Goal: Task Accomplishment & Management: Complete application form

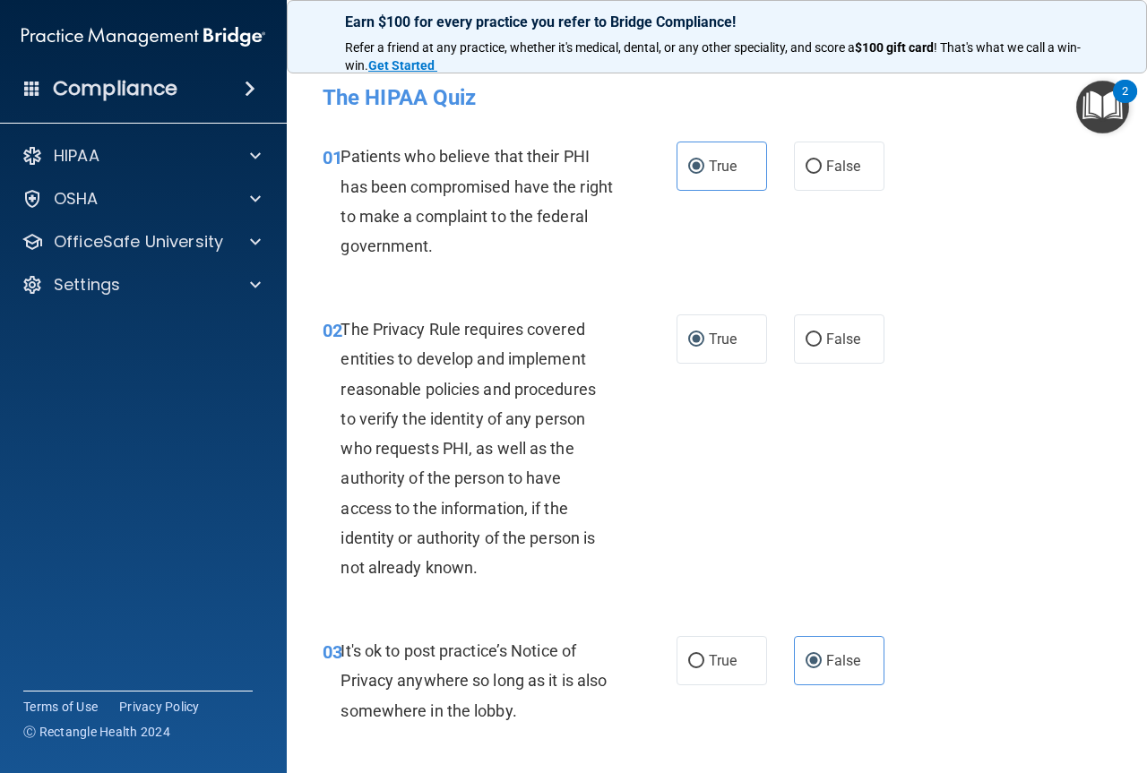
scroll to position [717, 0]
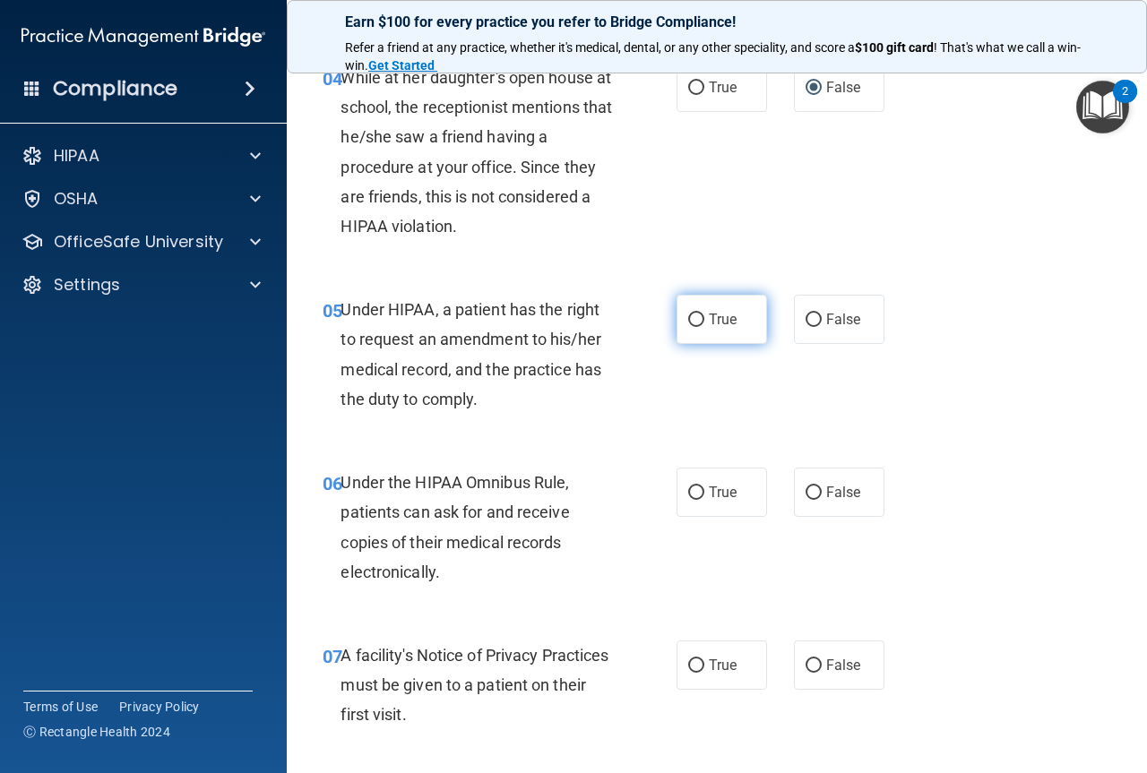
click at [709, 313] on span "True" at bounding box center [723, 319] width 28 height 17
click at [704, 314] on input "True" at bounding box center [696, 320] width 16 height 13
radio input "true"
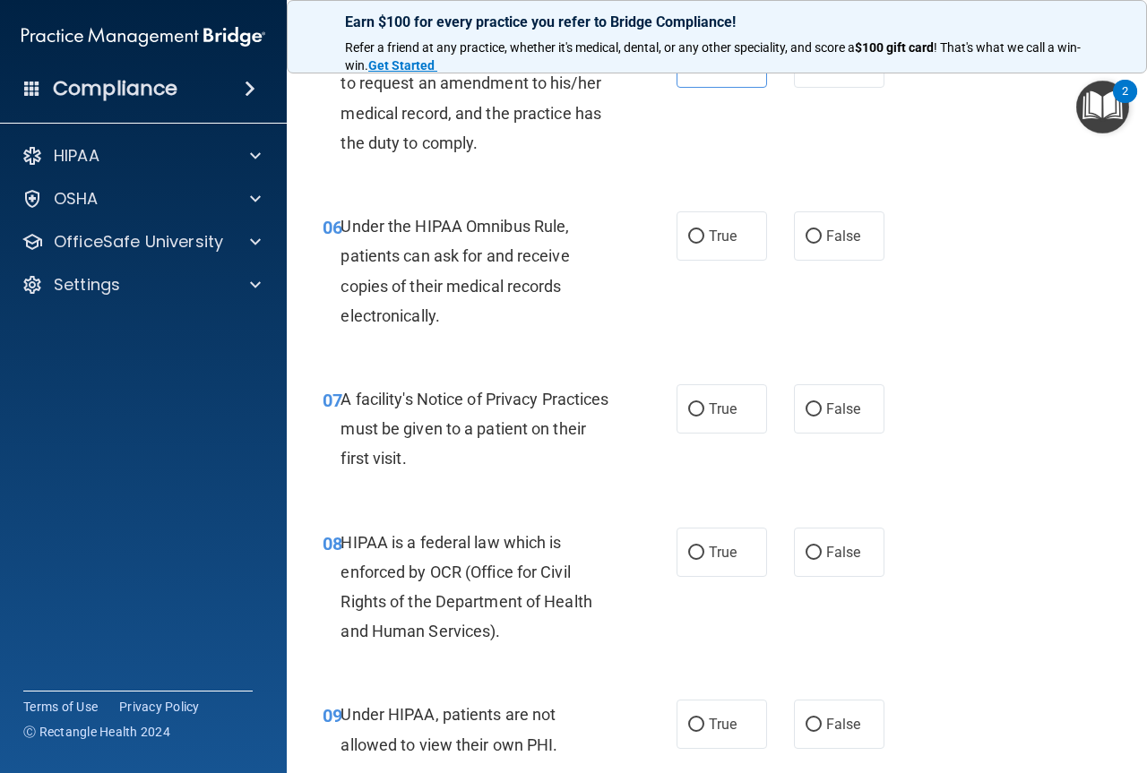
scroll to position [985, 0]
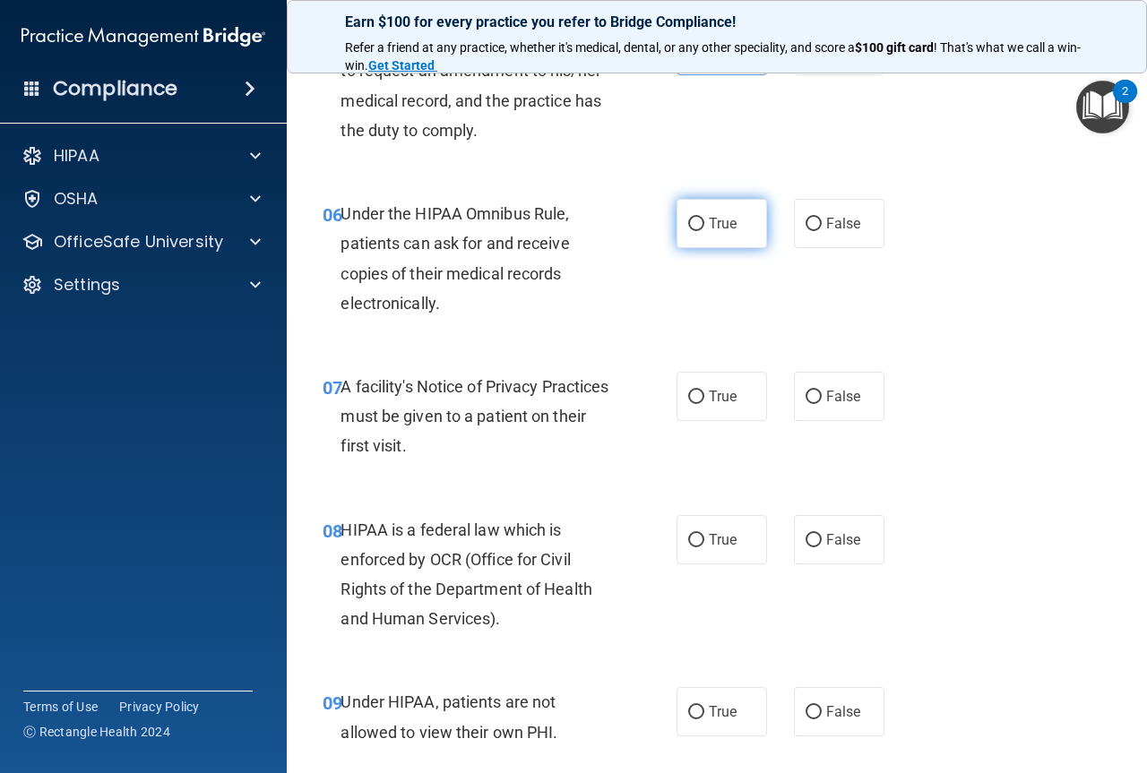
click at [718, 223] on span "True" at bounding box center [723, 223] width 28 height 17
click at [704, 223] on input "True" at bounding box center [696, 224] width 16 height 13
radio input "true"
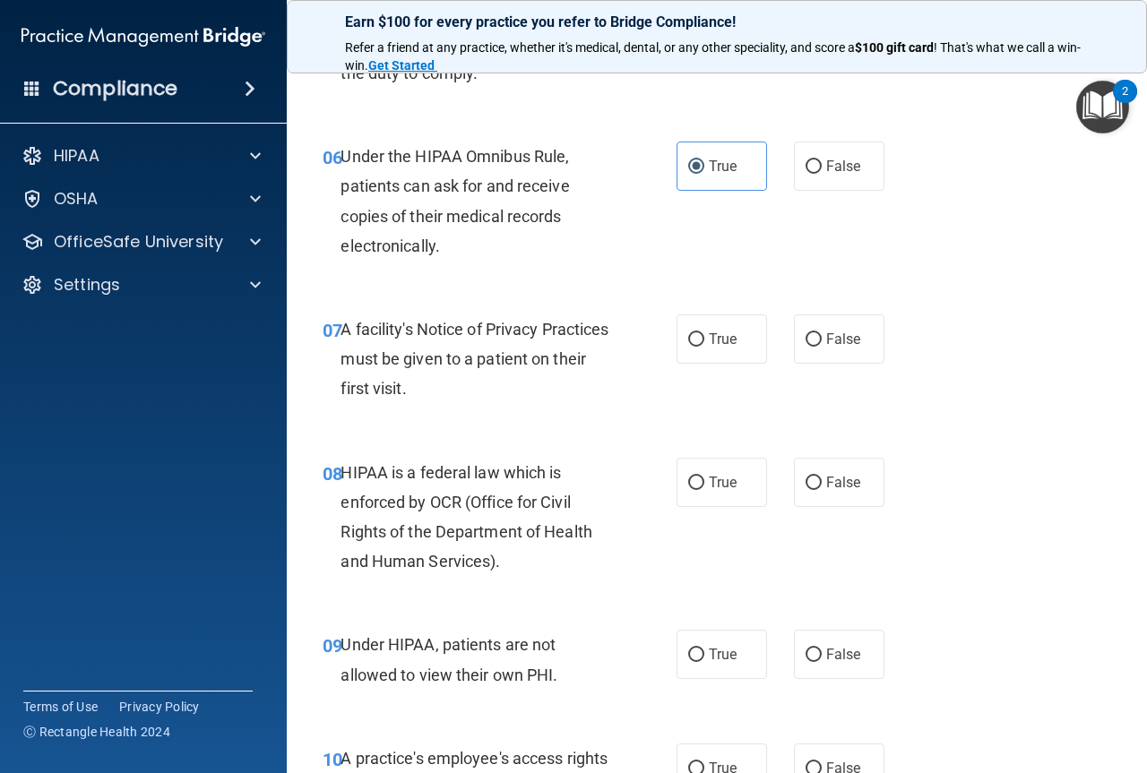
scroll to position [1075, 0]
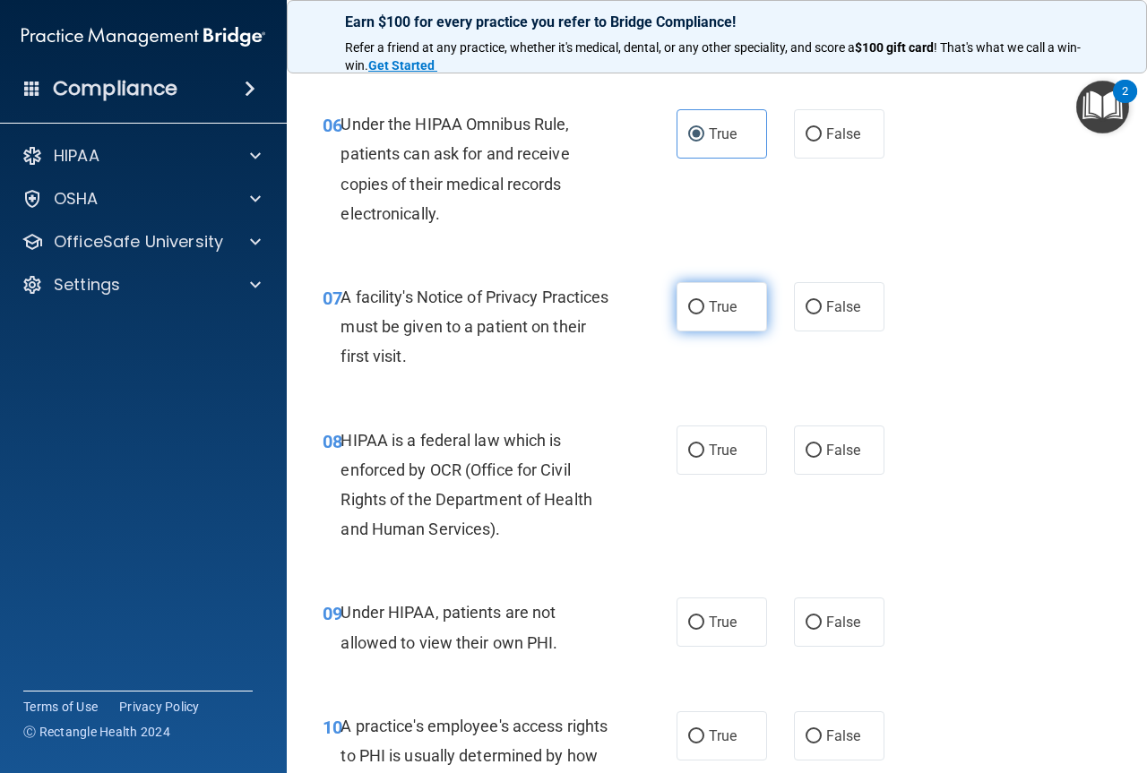
click at [709, 305] on span "True" at bounding box center [723, 306] width 28 height 17
click at [702, 305] on input "True" at bounding box center [696, 307] width 16 height 13
radio input "true"
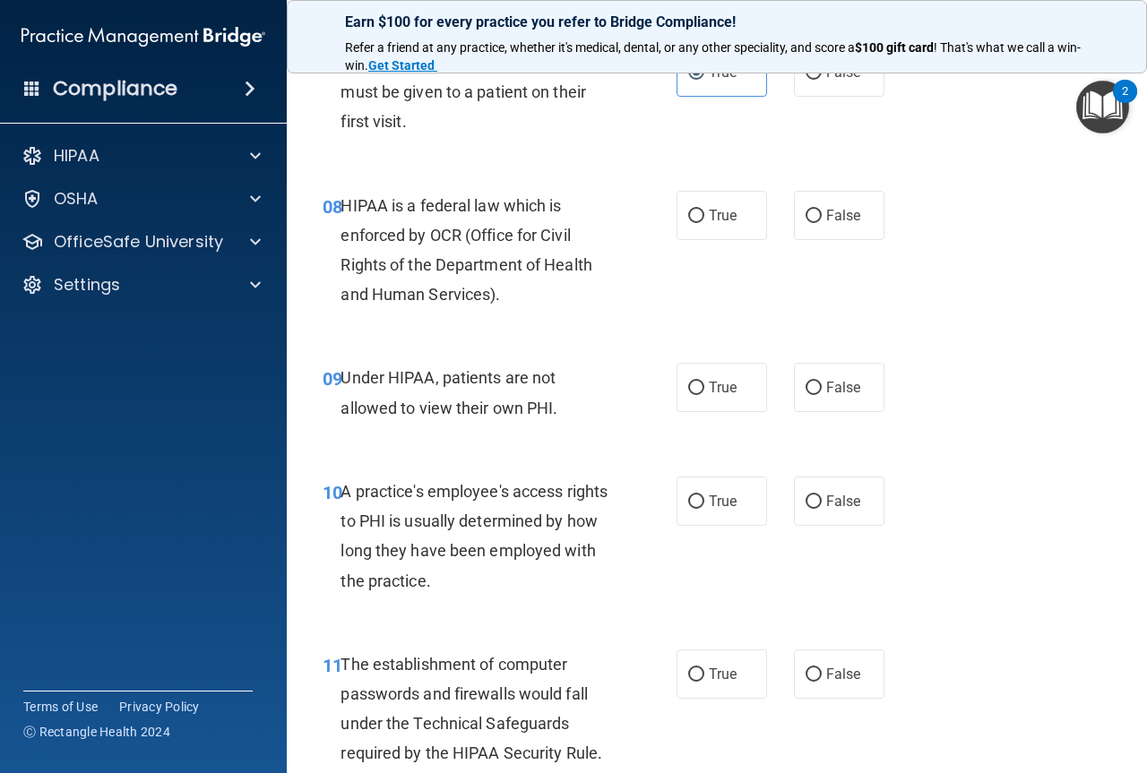
scroll to position [1344, 0]
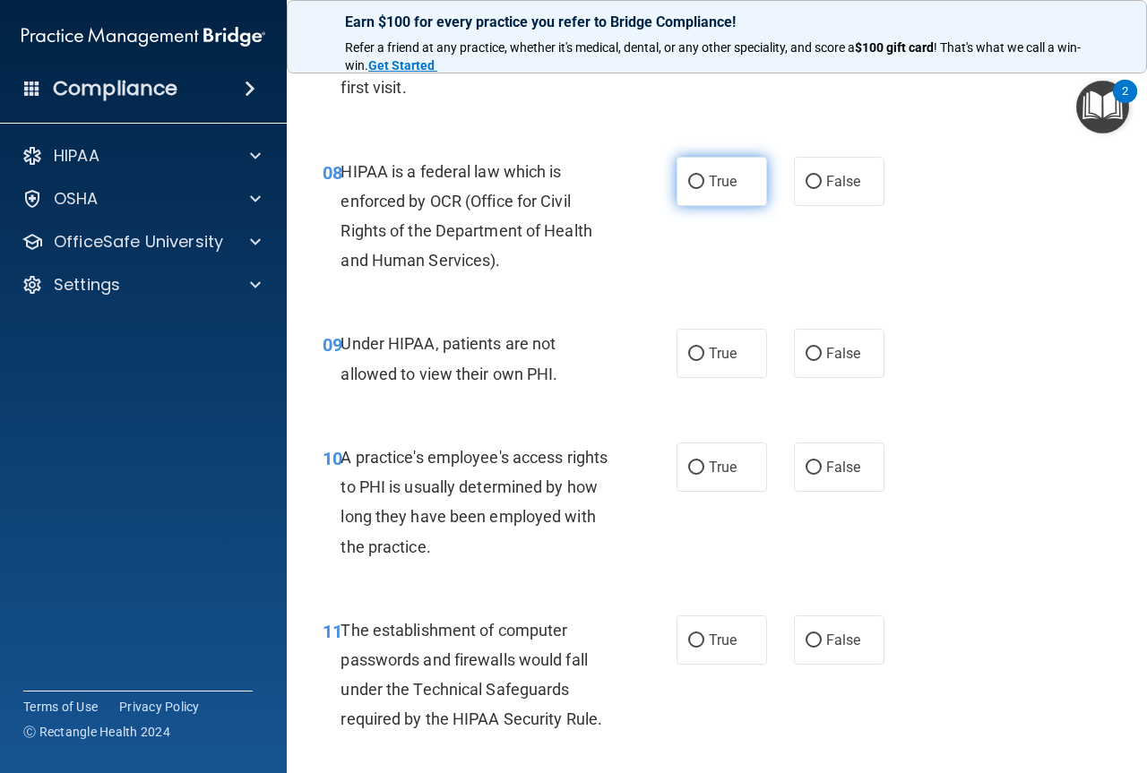
click at [711, 183] on span "True" at bounding box center [723, 181] width 28 height 17
click at [704, 183] on input "True" at bounding box center [696, 182] width 16 height 13
radio input "true"
click at [849, 345] on span "False" at bounding box center [843, 353] width 35 height 17
click at [822, 348] on input "False" at bounding box center [813, 354] width 16 height 13
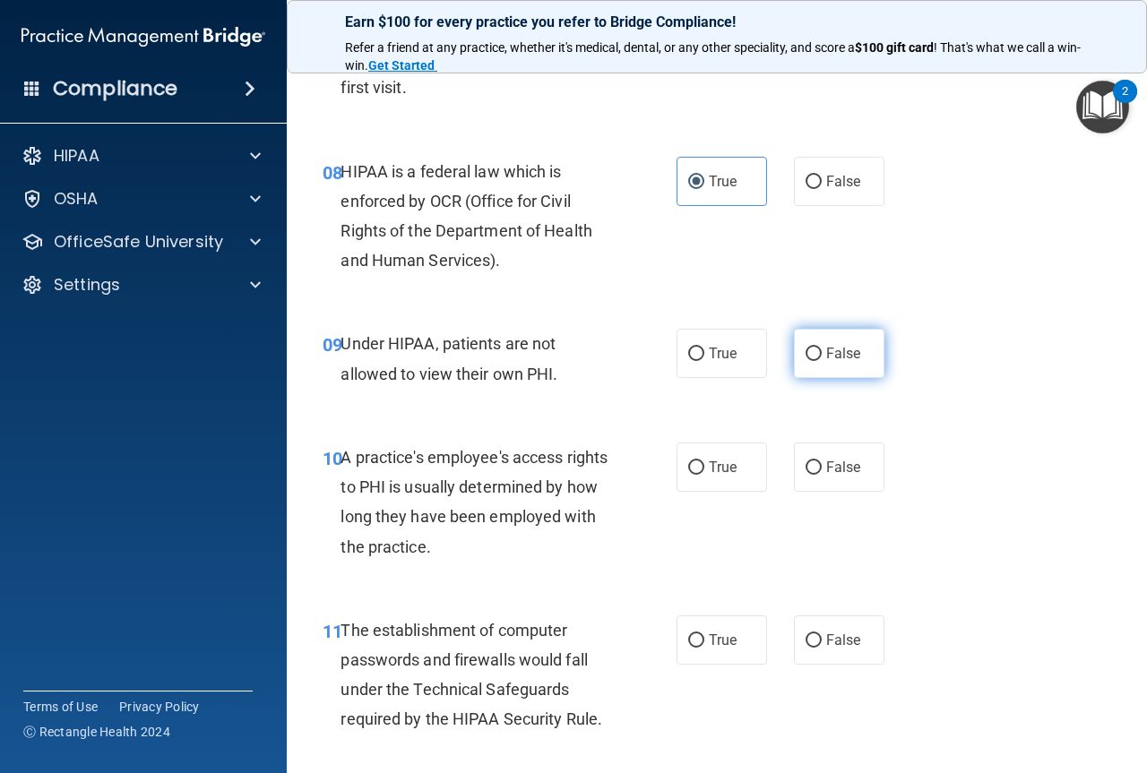
radio input "true"
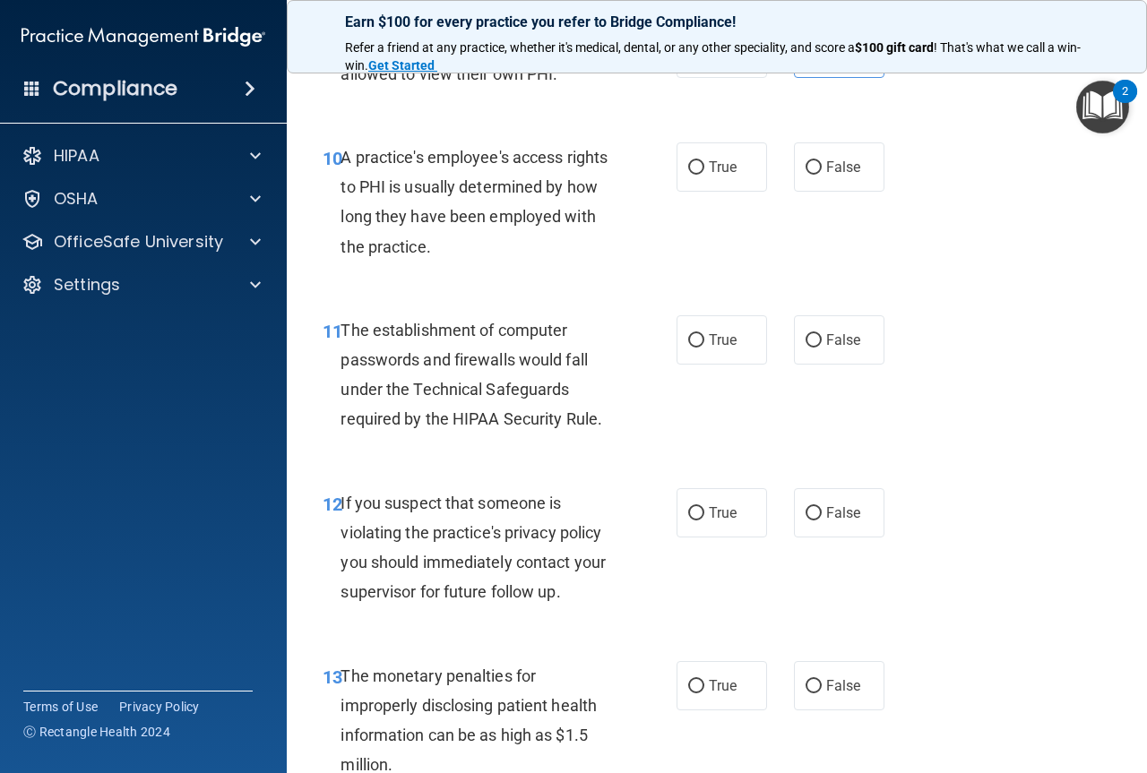
scroll to position [1613, 0]
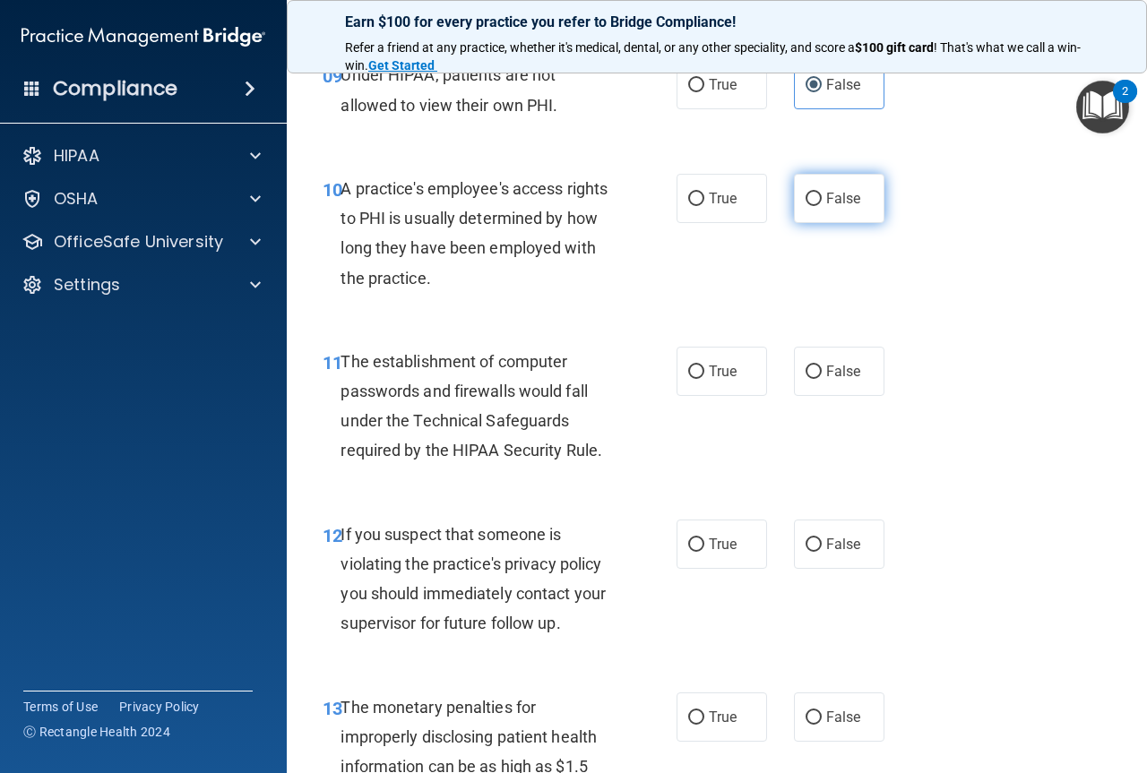
click at [821, 186] on label "False" at bounding box center [839, 198] width 90 height 49
click at [821, 193] on input "False" at bounding box center [813, 199] width 16 height 13
radio input "true"
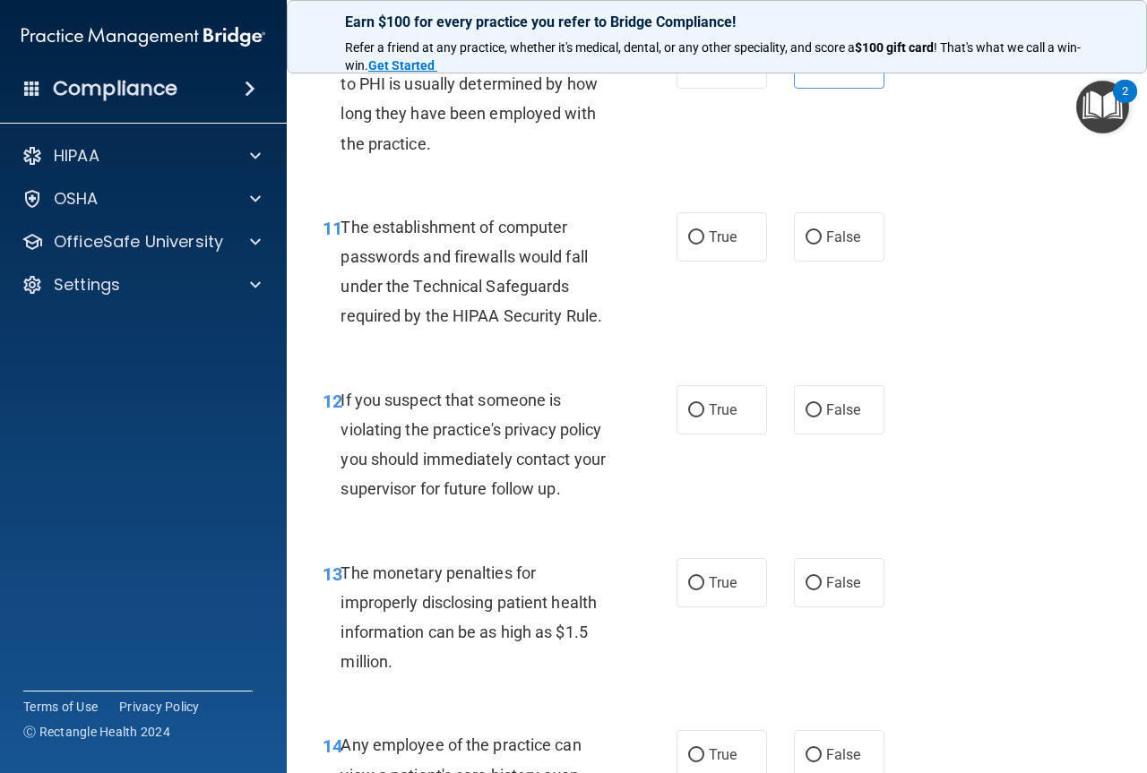
scroll to position [1792, 0]
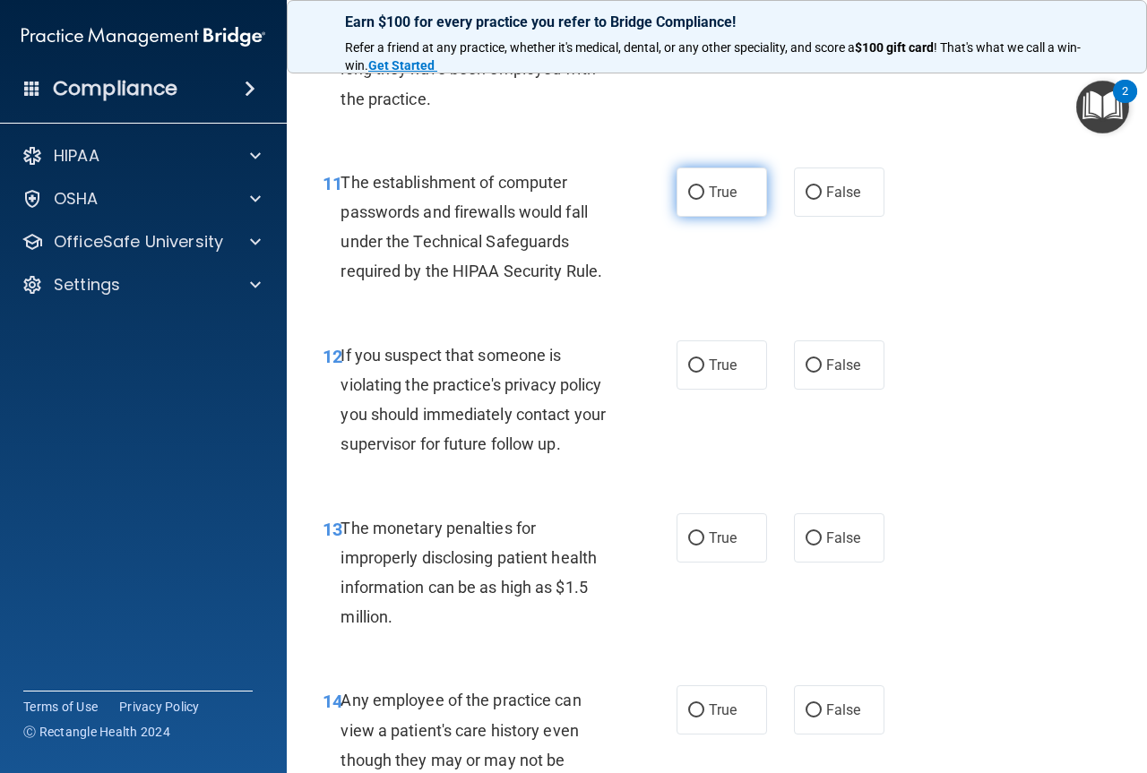
click at [714, 200] on span "True" at bounding box center [723, 192] width 28 height 17
click at [704, 200] on input "True" at bounding box center [696, 192] width 16 height 13
radio input "true"
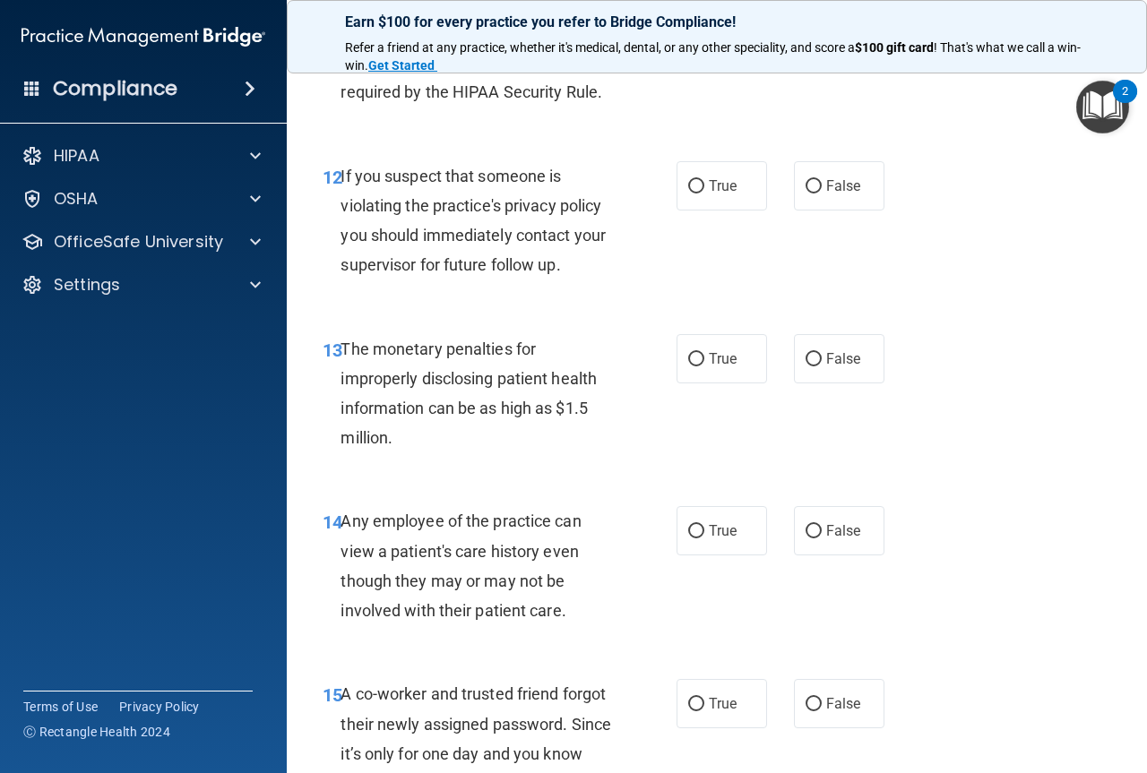
scroll to position [1881, 0]
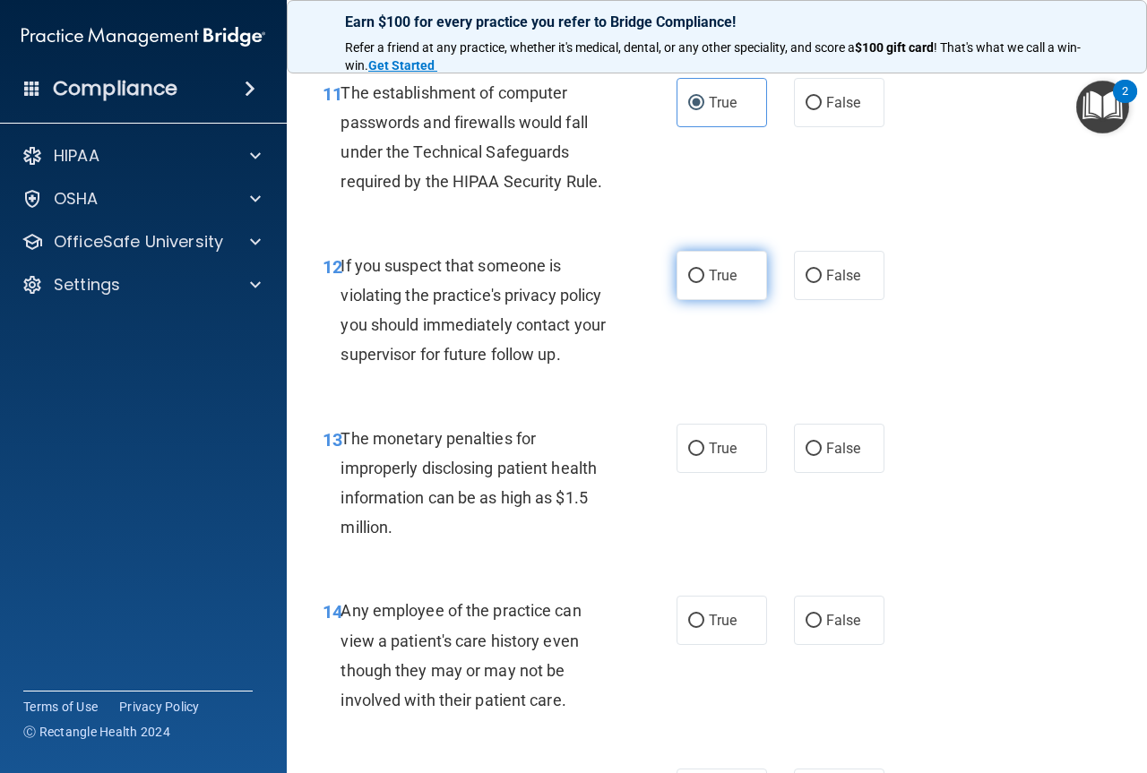
click at [692, 273] on input "True" at bounding box center [696, 276] width 16 height 13
radio input "true"
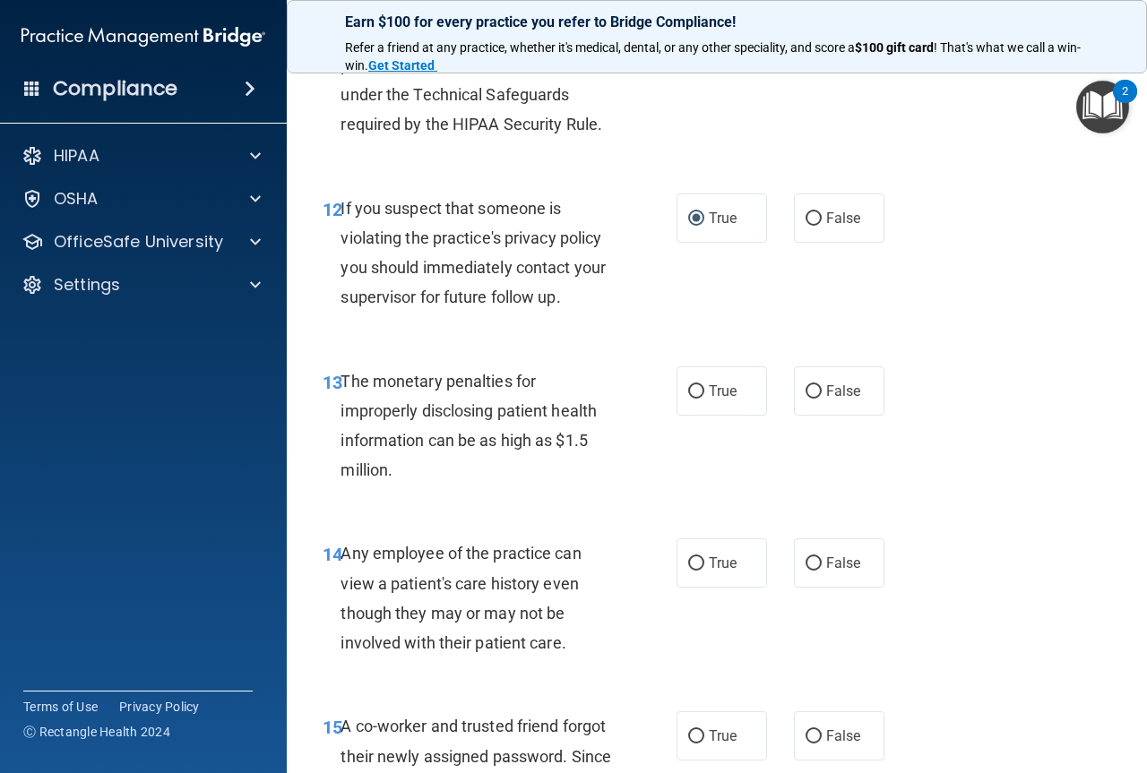
scroll to position [1971, 0]
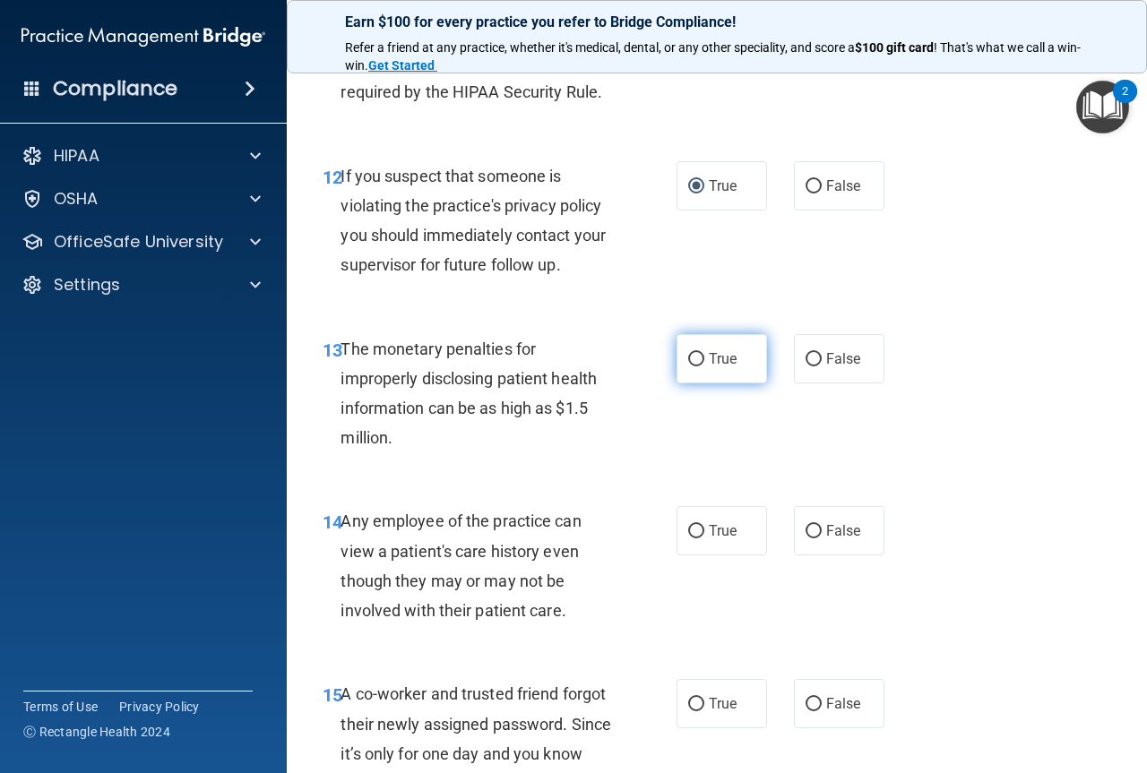
click at [693, 358] on input "True" at bounding box center [696, 359] width 16 height 13
radio input "true"
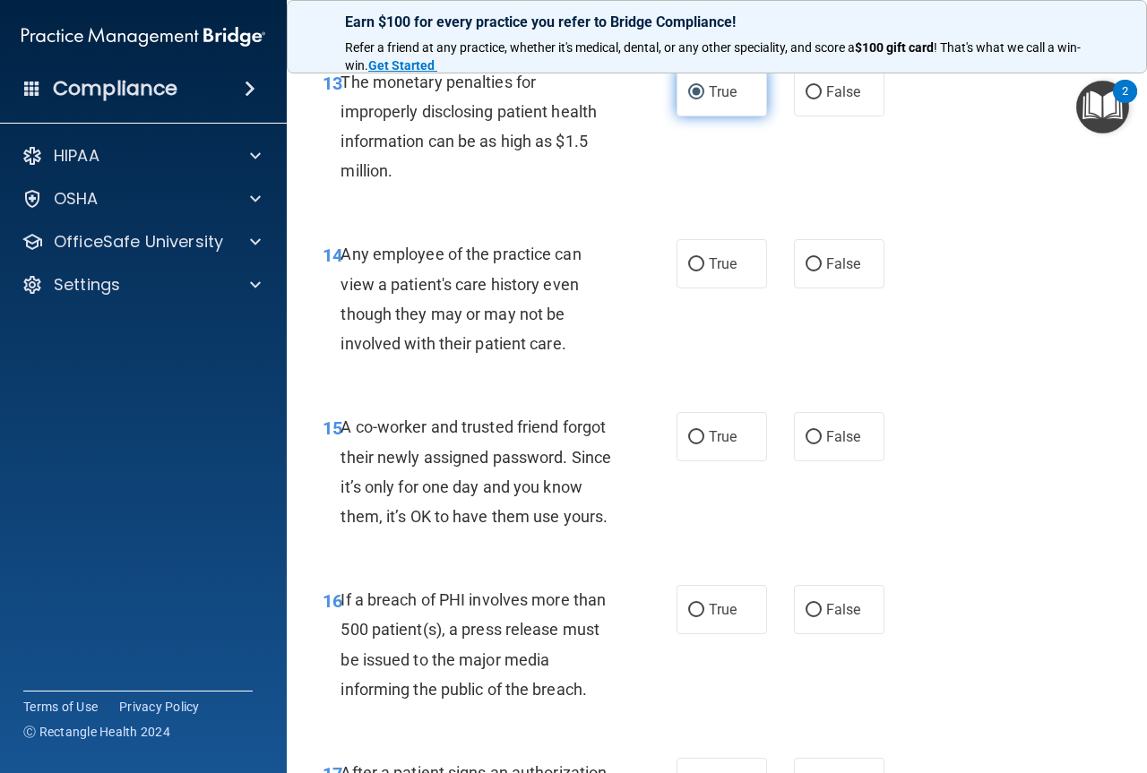
scroll to position [2240, 0]
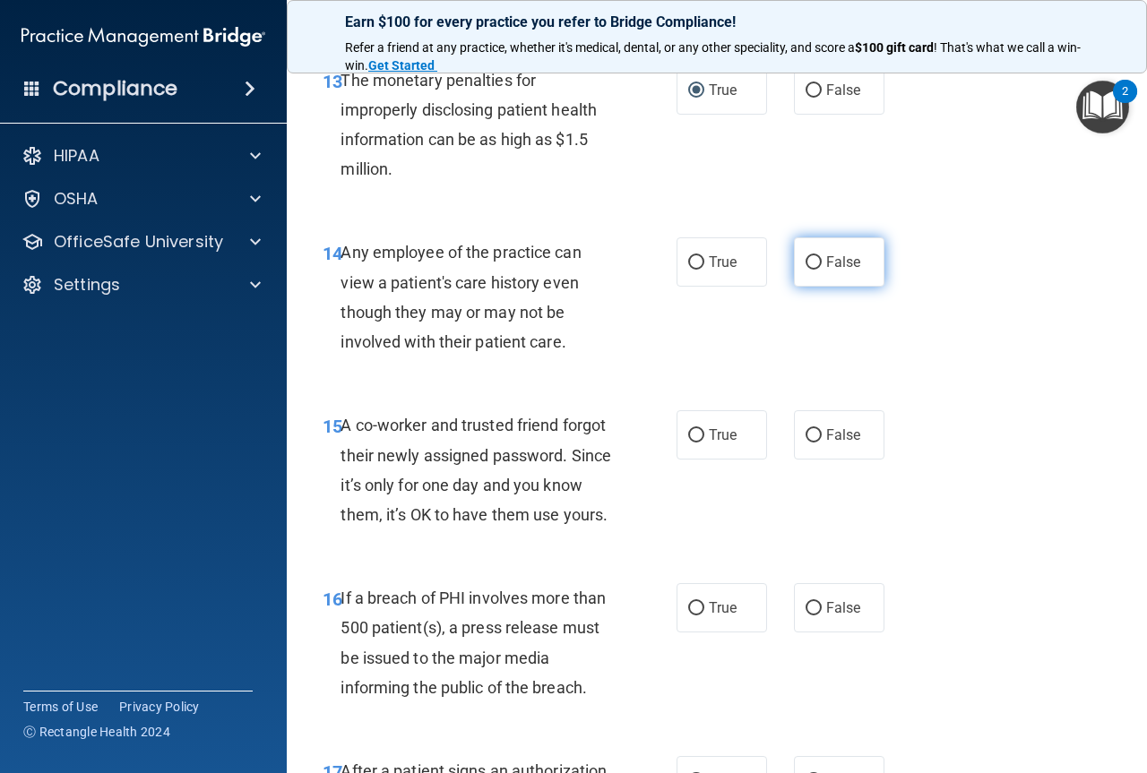
click at [830, 252] on label "False" at bounding box center [839, 261] width 90 height 49
click at [822, 256] on input "False" at bounding box center [813, 262] width 16 height 13
radio input "true"
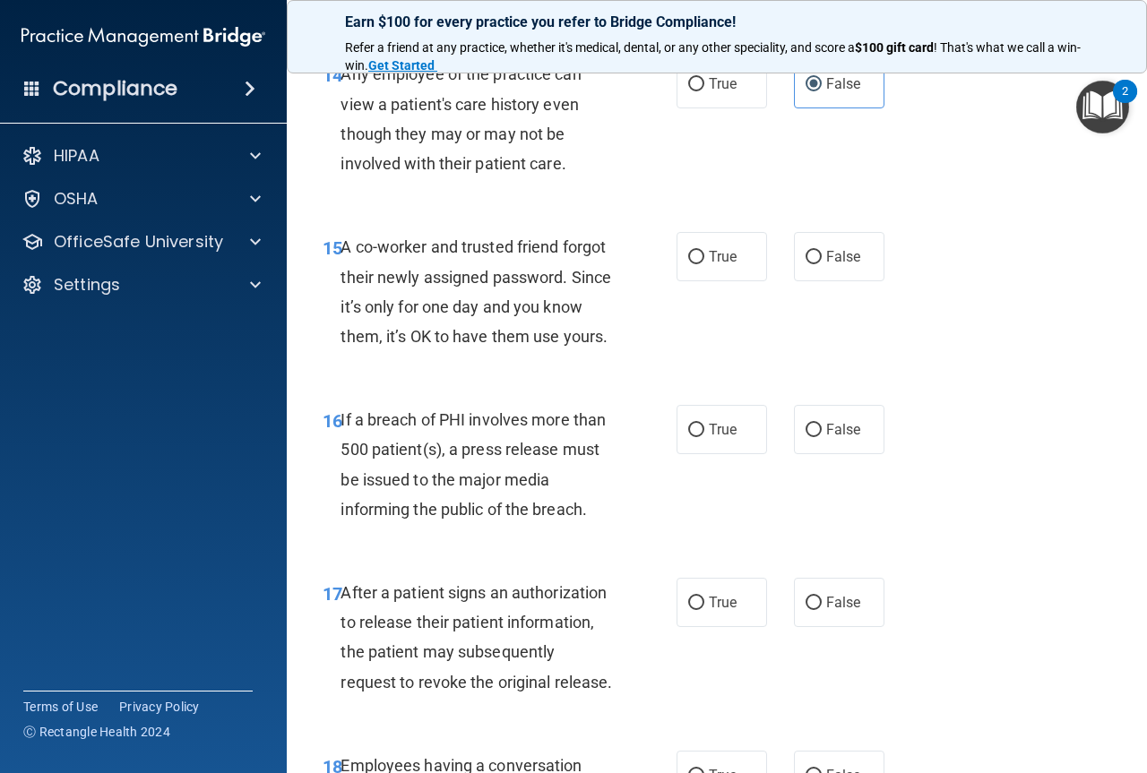
scroll to position [2419, 0]
click at [823, 269] on label "False" at bounding box center [839, 255] width 90 height 49
click at [822, 263] on input "False" at bounding box center [813, 256] width 16 height 13
radio input "true"
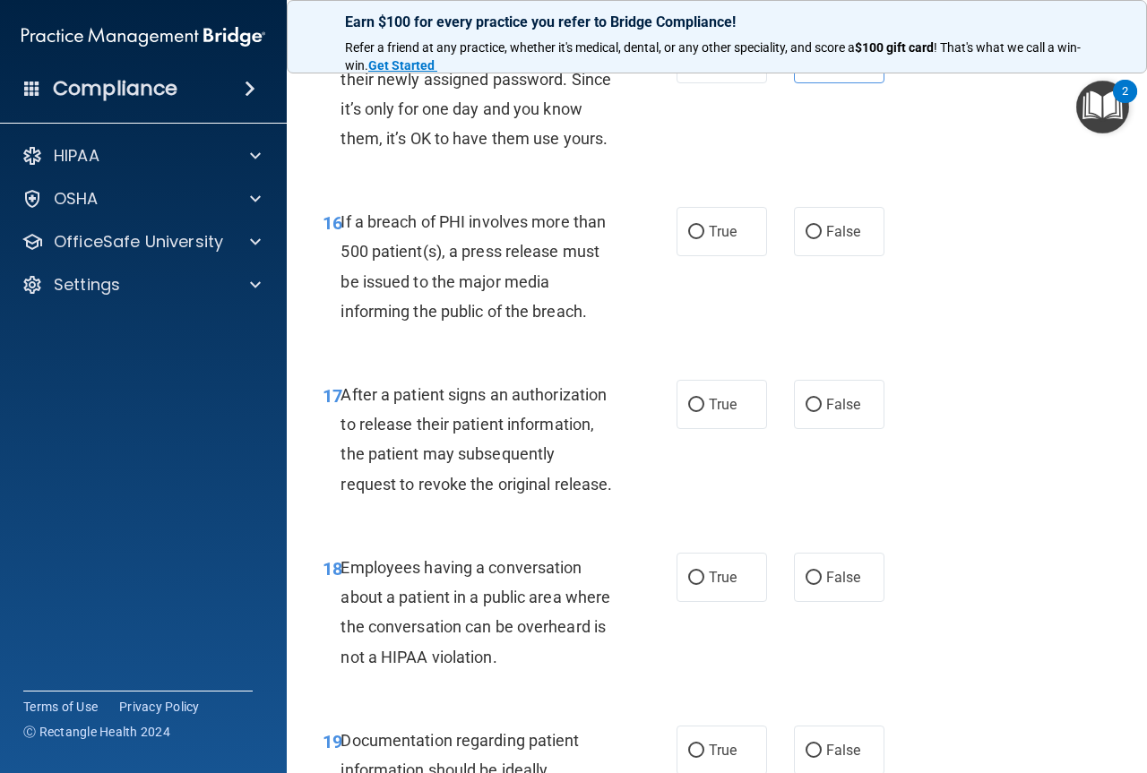
scroll to position [2688, 0]
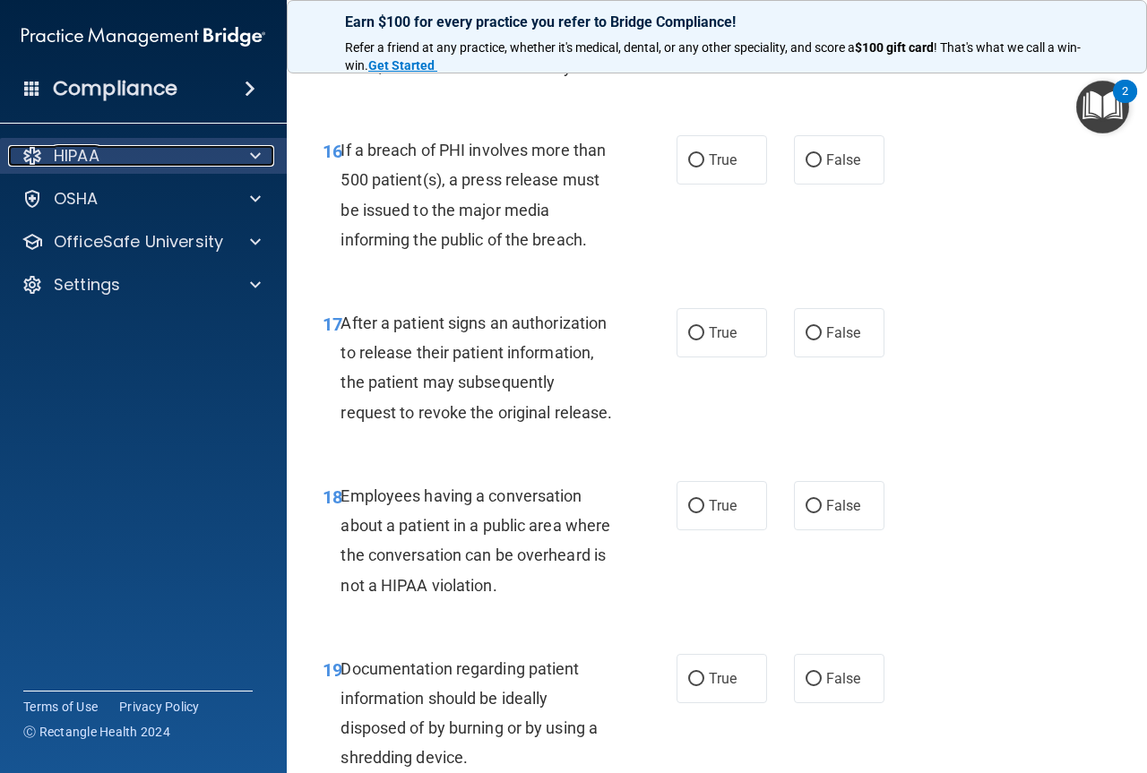
click at [86, 158] on p "HIPAA" at bounding box center [77, 156] width 46 height 22
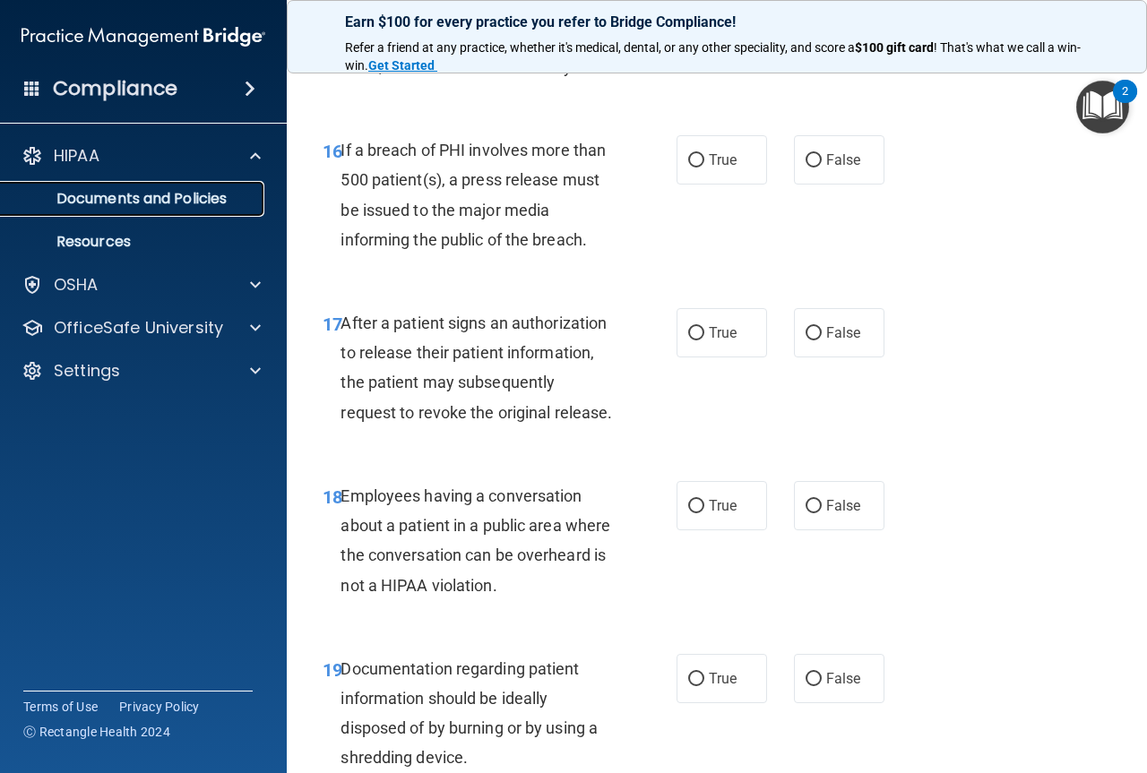
click at [105, 211] on link "Documents and Policies" at bounding box center [123, 199] width 282 height 36
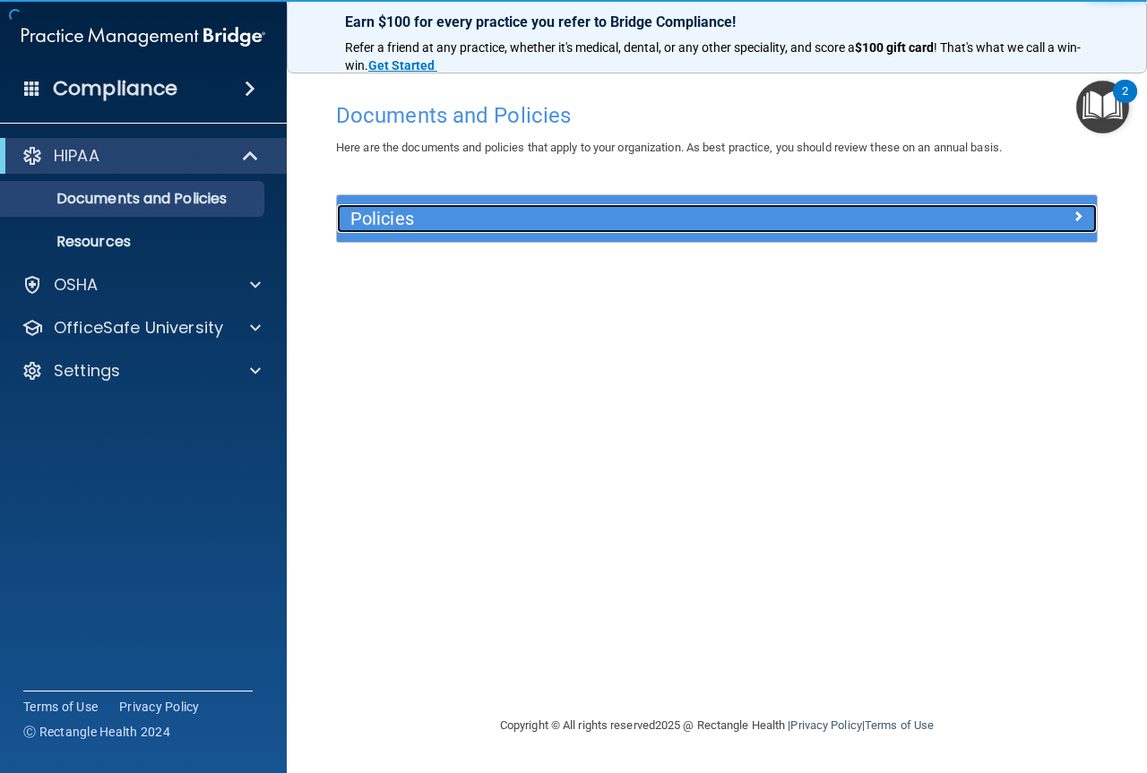
click at [402, 209] on h5 "Policies" at bounding box center [621, 219] width 543 height 20
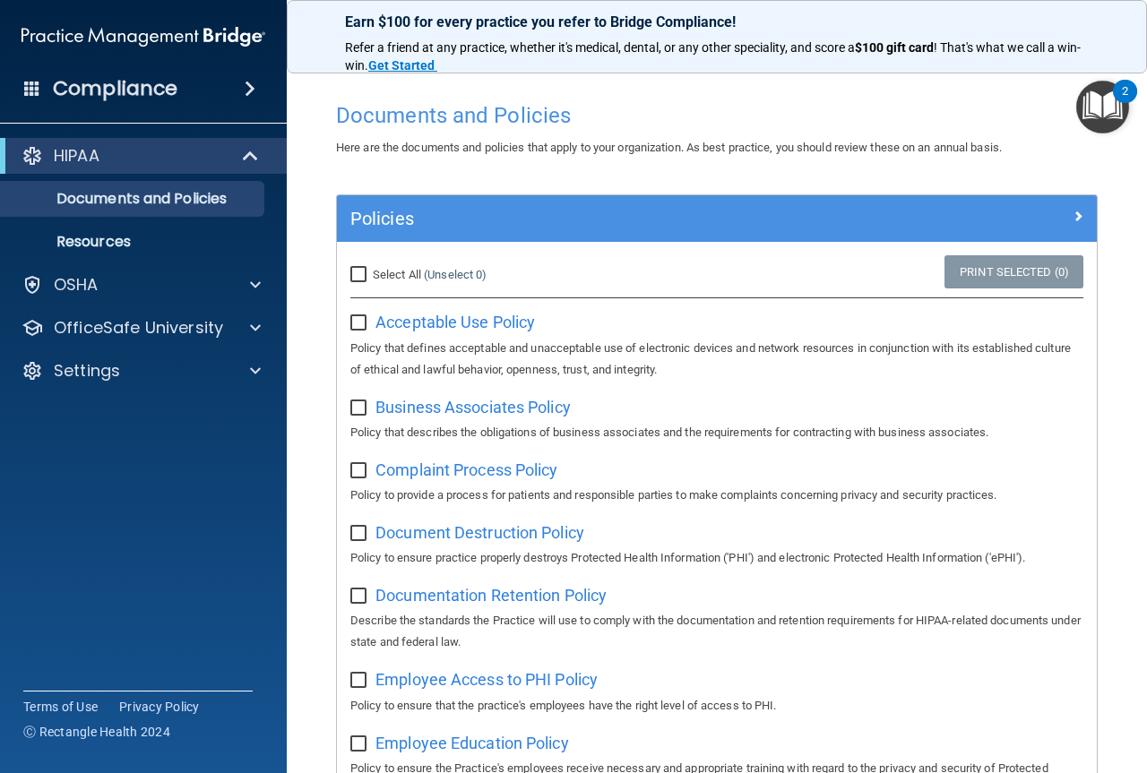
click at [134, 102] on div "Compliance" at bounding box center [143, 88] width 287 height 39
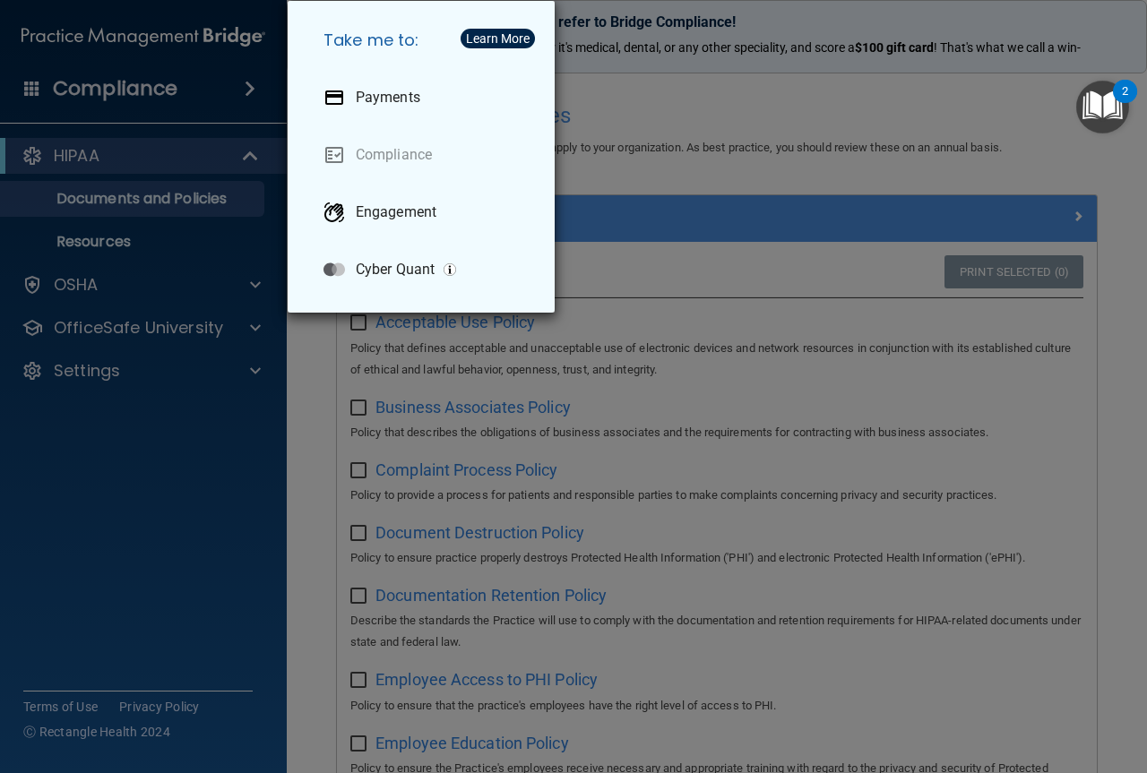
click at [96, 149] on div "Take me to: Payments Compliance Engagement Cyber Quant" at bounding box center [573, 386] width 1147 height 773
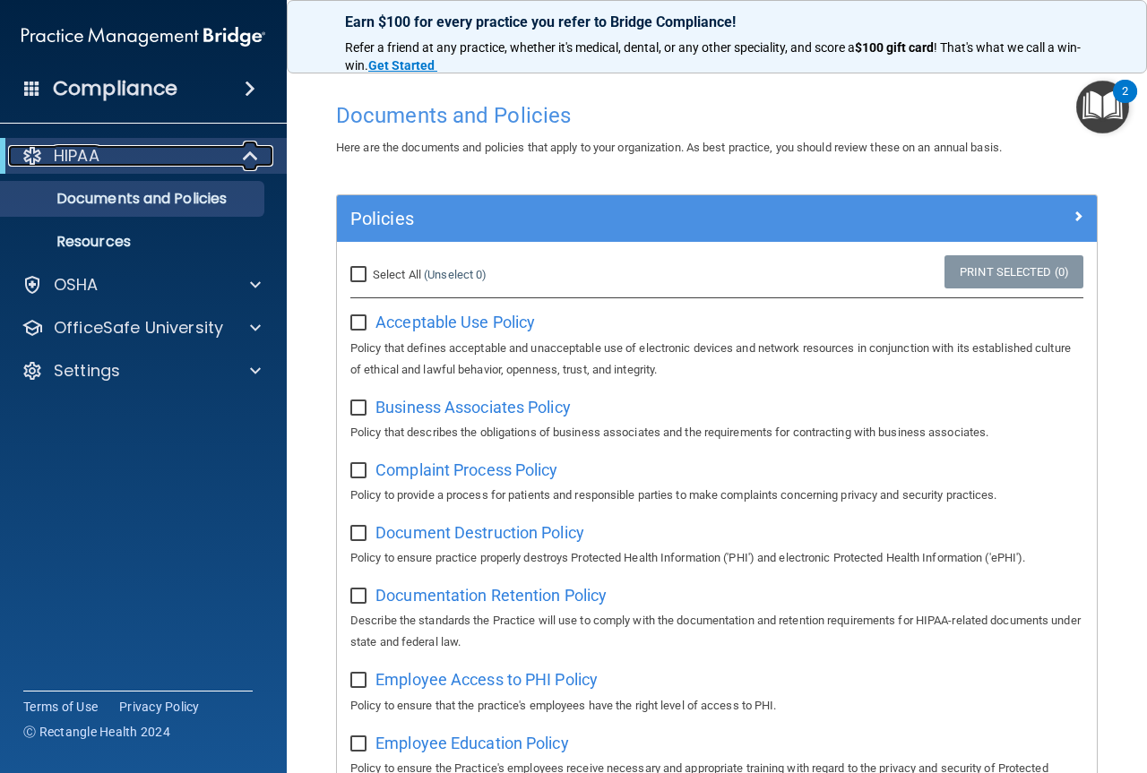
click at [72, 161] on p "HIPAA" at bounding box center [77, 156] width 46 height 22
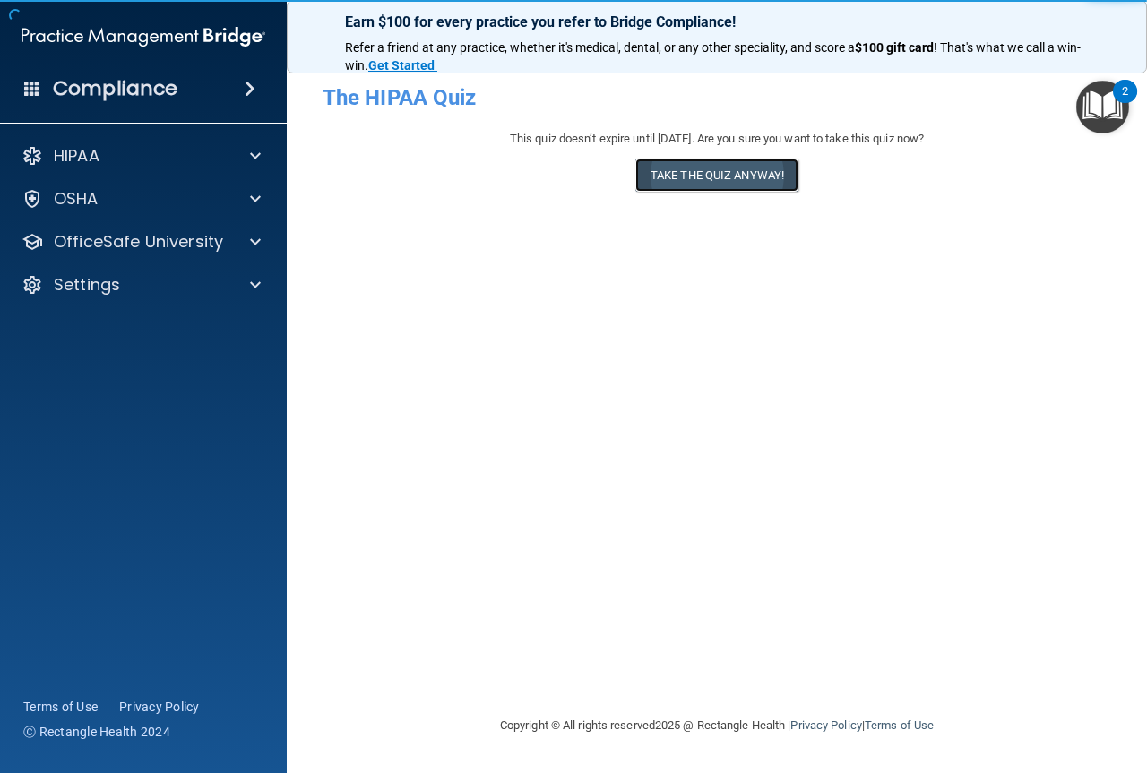
click at [667, 173] on button "Take the quiz anyway!" at bounding box center [716, 175] width 163 height 33
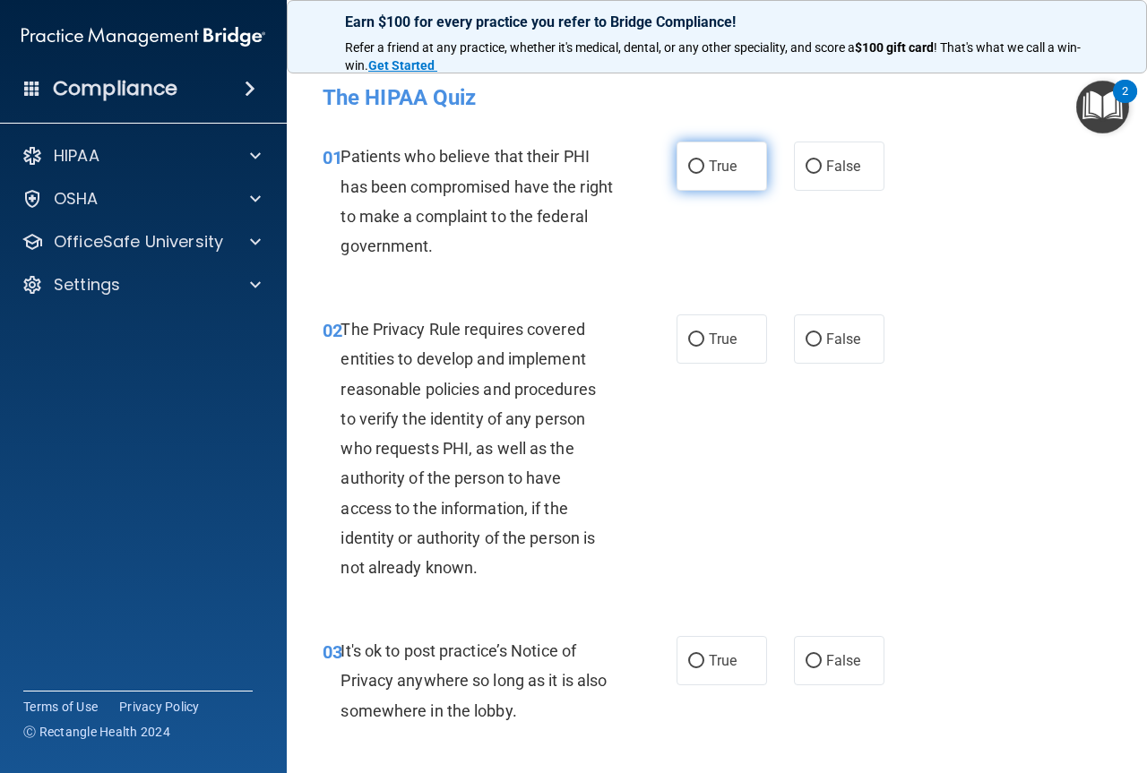
click at [700, 168] on label "True" at bounding box center [721, 166] width 90 height 49
click at [700, 168] on input "True" at bounding box center [696, 166] width 16 height 13
radio input "true"
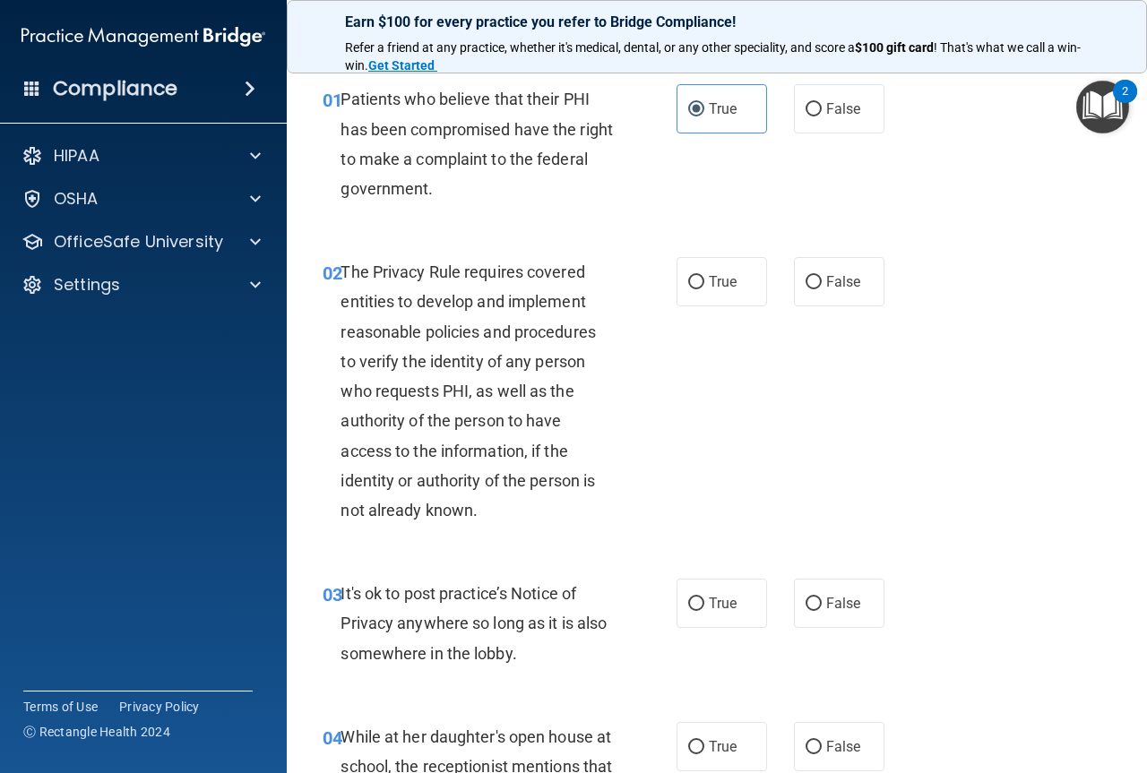
scroll to position [90, 0]
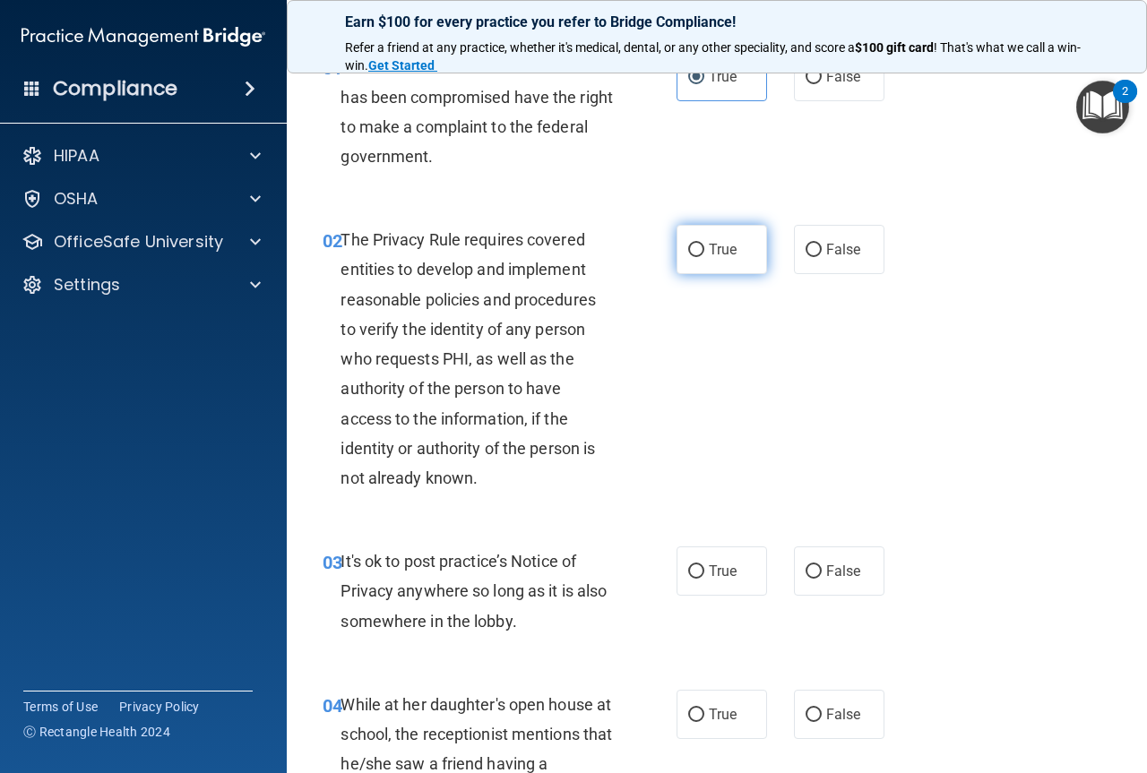
click at [697, 269] on label "True" at bounding box center [721, 249] width 90 height 49
click at [697, 257] on input "True" at bounding box center [696, 250] width 16 height 13
radio input "true"
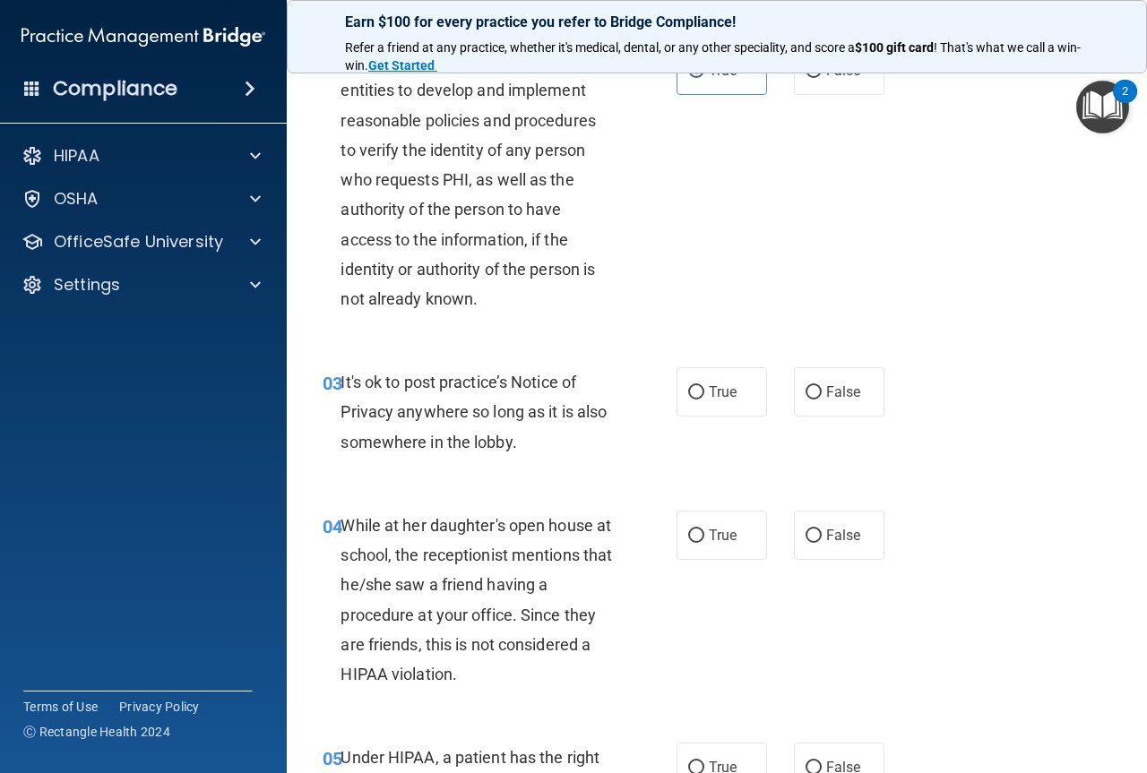
scroll to position [358, 0]
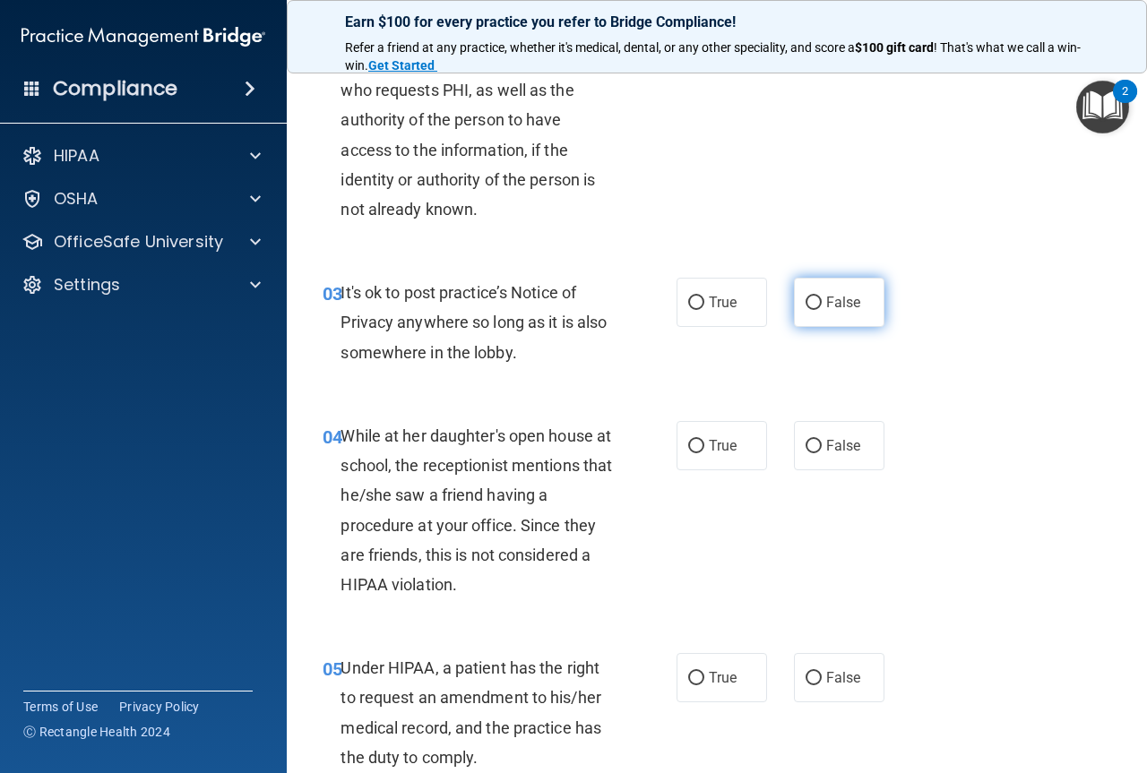
click at [794, 300] on label "False" at bounding box center [839, 302] width 90 height 49
click at [805, 300] on input "False" at bounding box center [813, 303] width 16 height 13
radio input "true"
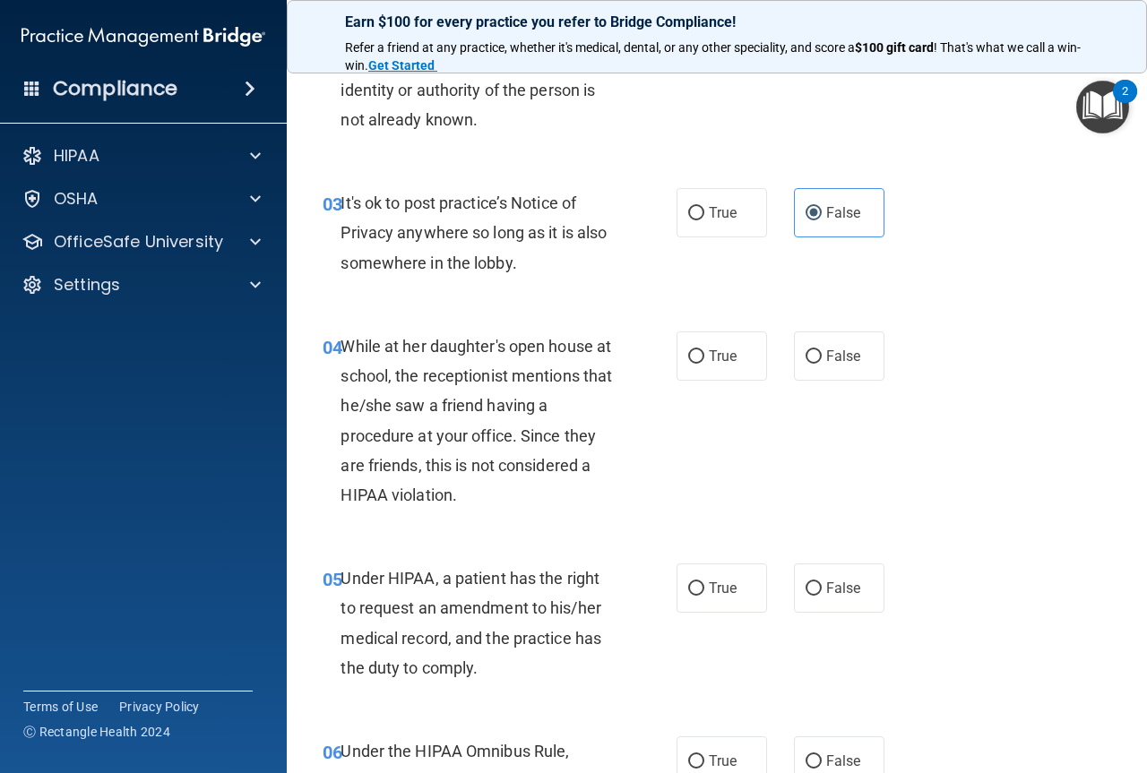
scroll to position [538, 0]
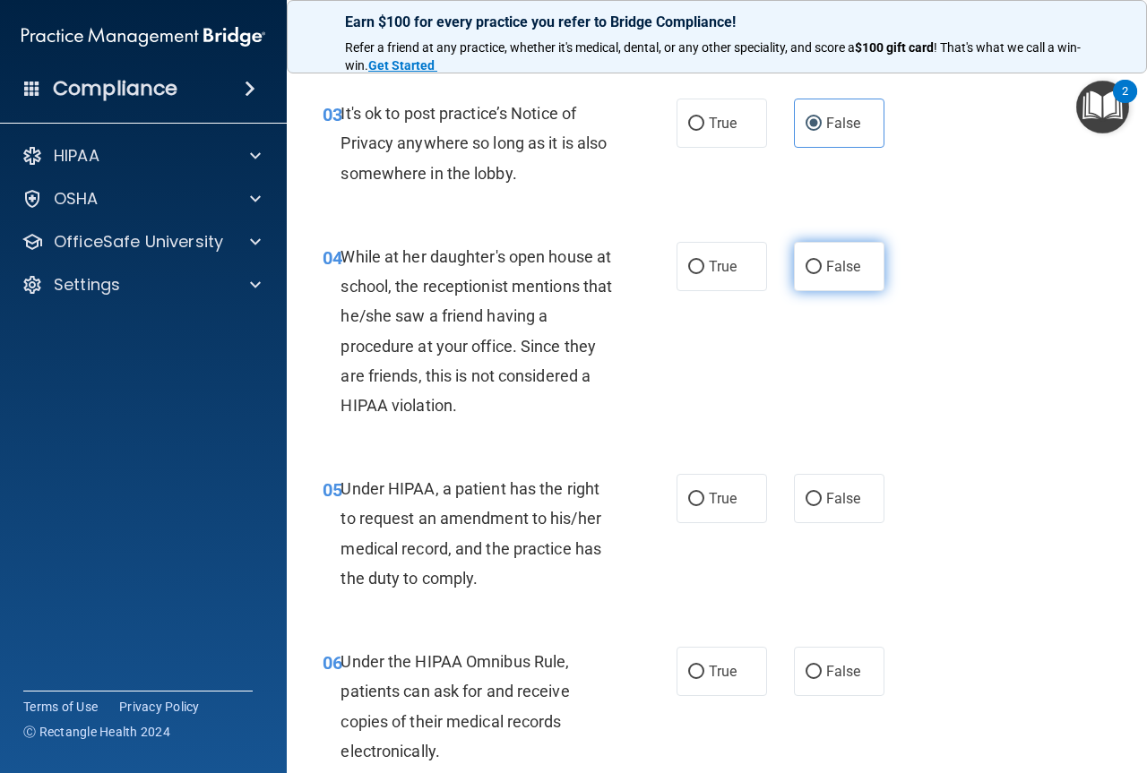
click at [840, 283] on label "False" at bounding box center [839, 266] width 90 height 49
click at [822, 274] on input "False" at bounding box center [813, 267] width 16 height 13
radio input "true"
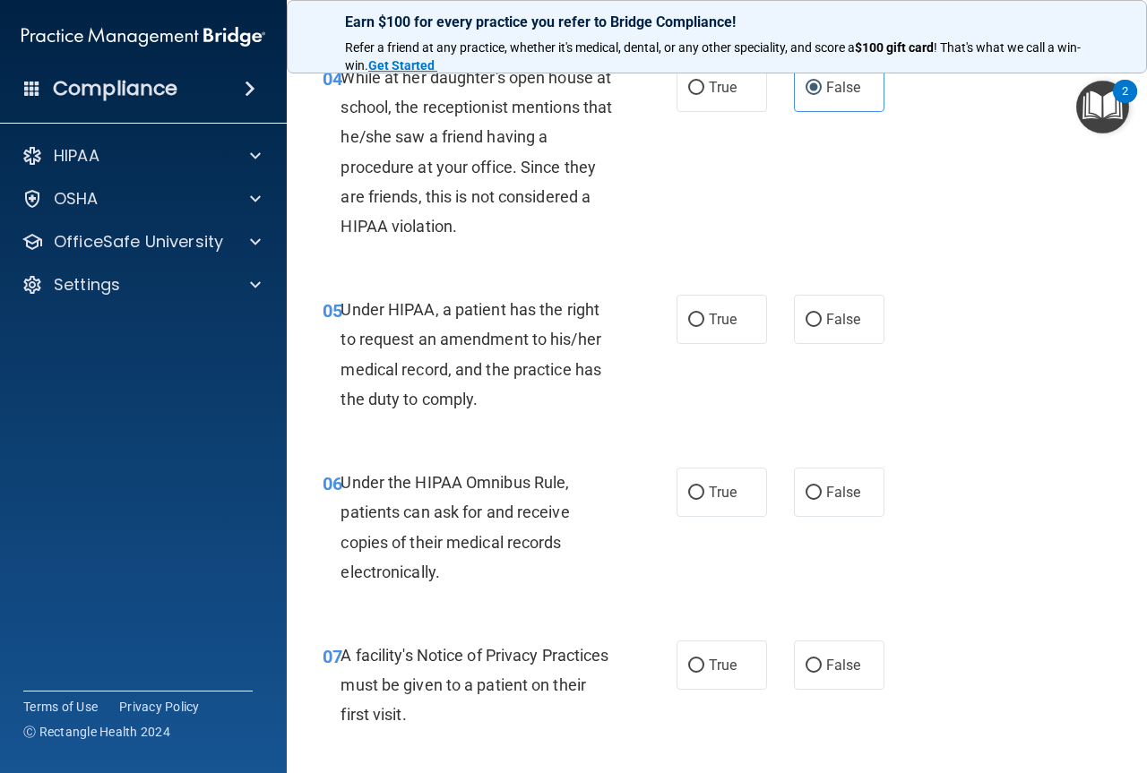
scroll to position [806, 0]
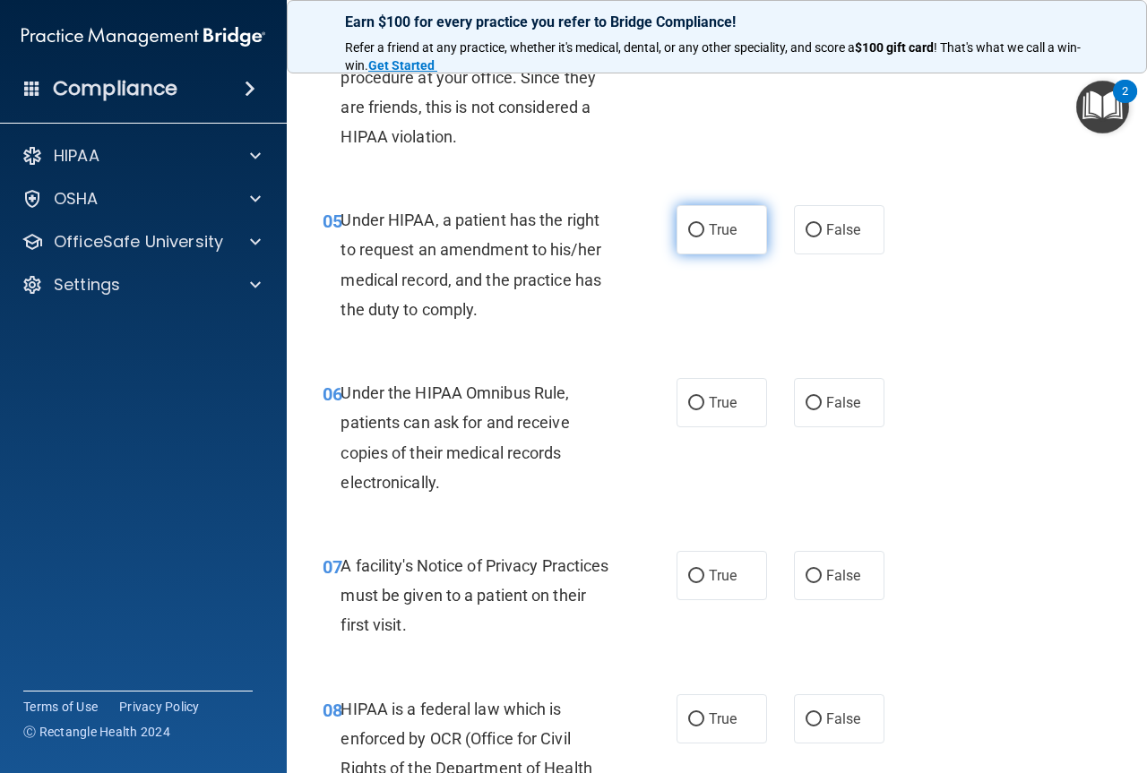
click at [712, 228] on span "True" at bounding box center [723, 229] width 28 height 17
click at [704, 228] on input "True" at bounding box center [696, 230] width 16 height 13
radio input "true"
click at [709, 394] on span "True" at bounding box center [723, 402] width 28 height 17
click at [704, 397] on input "True" at bounding box center [696, 403] width 16 height 13
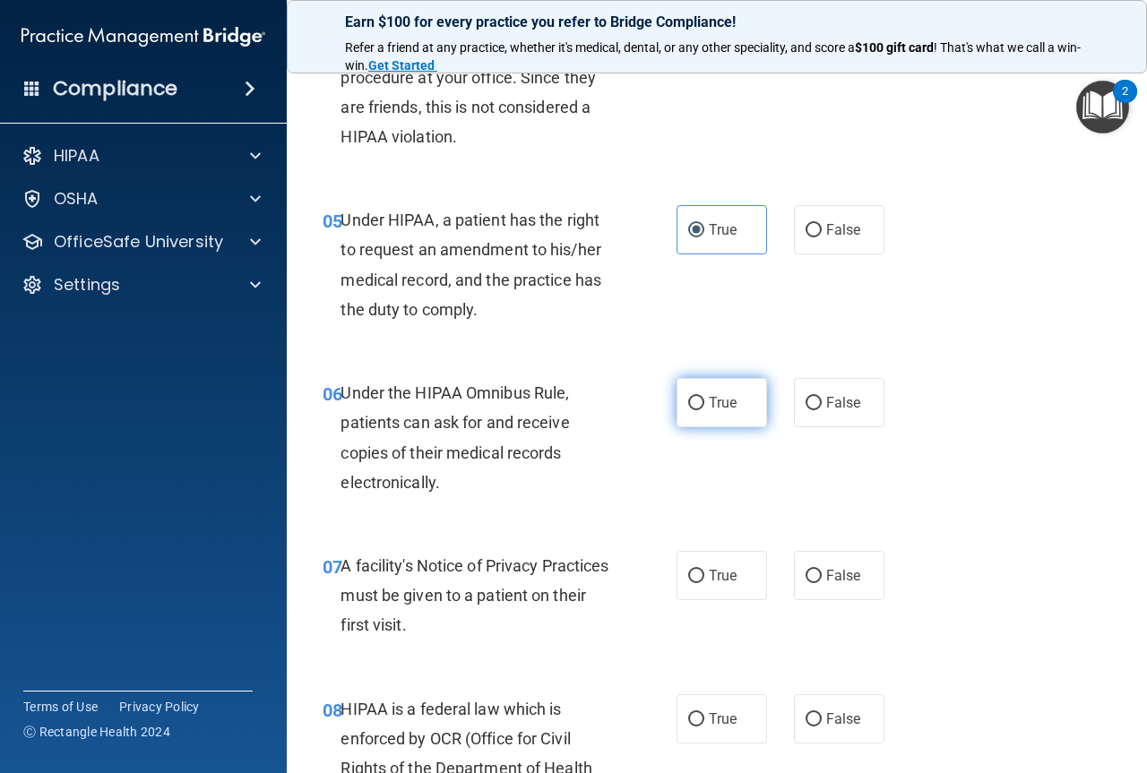
radio input "true"
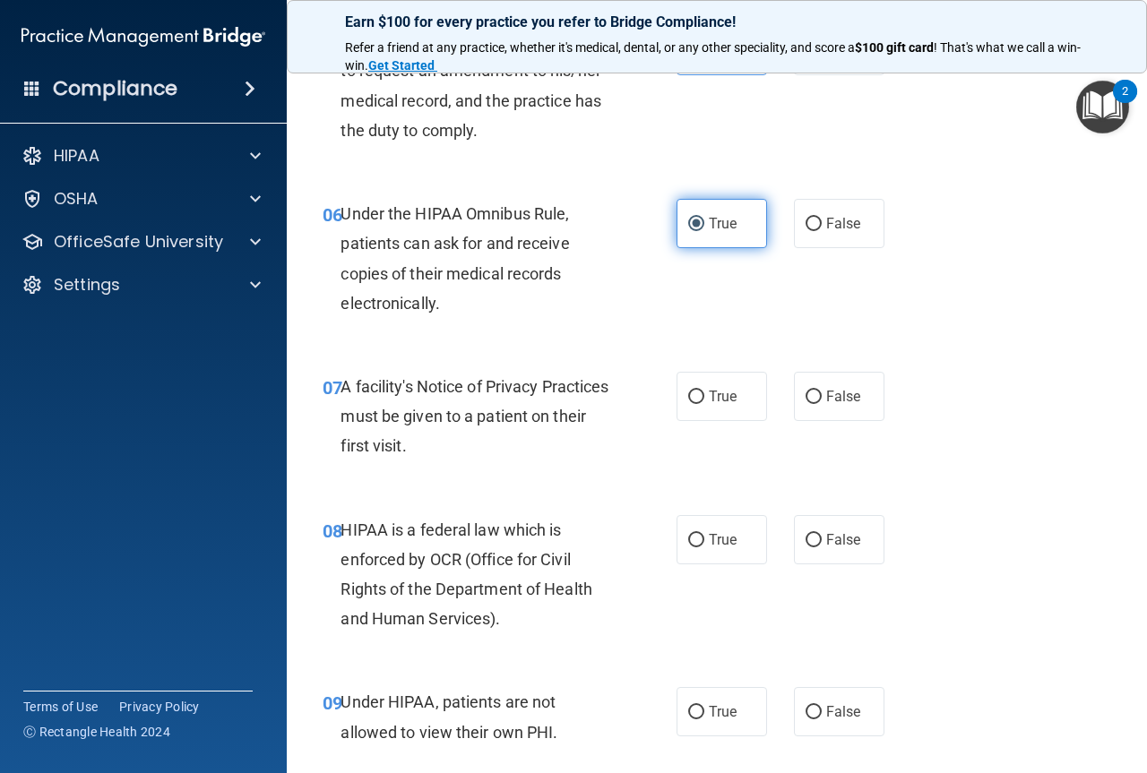
scroll to position [1075, 0]
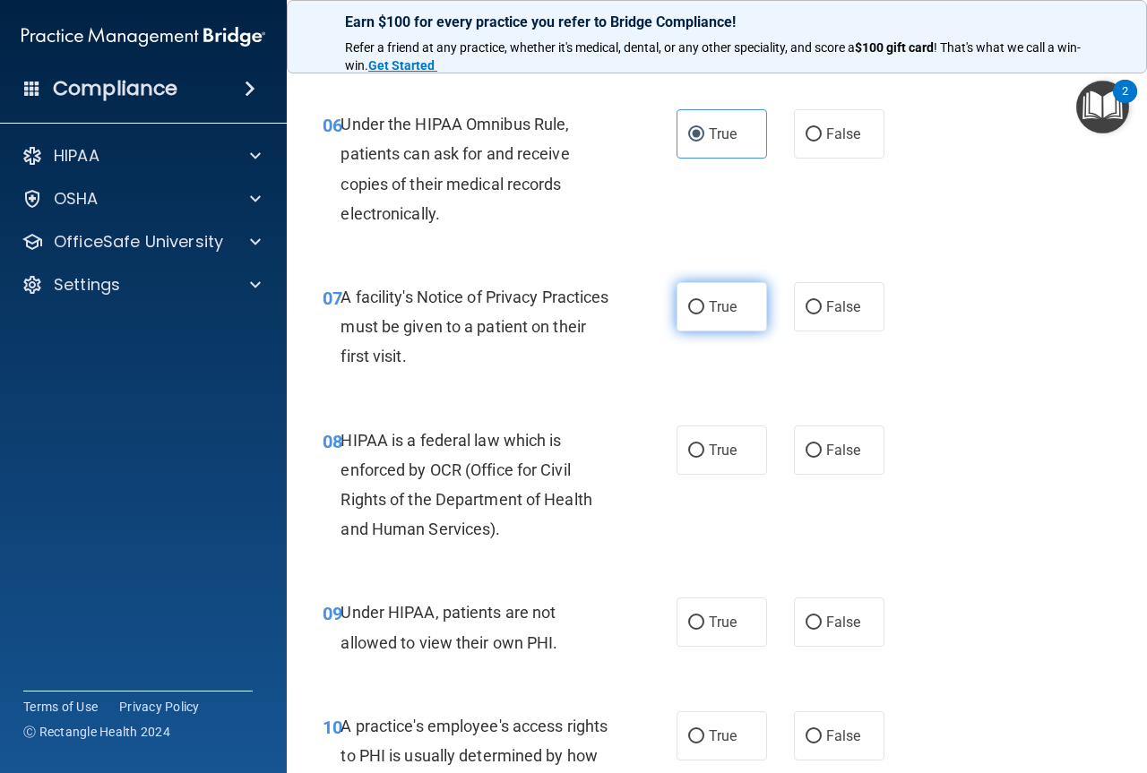
click at [696, 323] on label "True" at bounding box center [721, 306] width 90 height 49
click at [696, 314] on input "True" at bounding box center [696, 307] width 16 height 13
radio input "true"
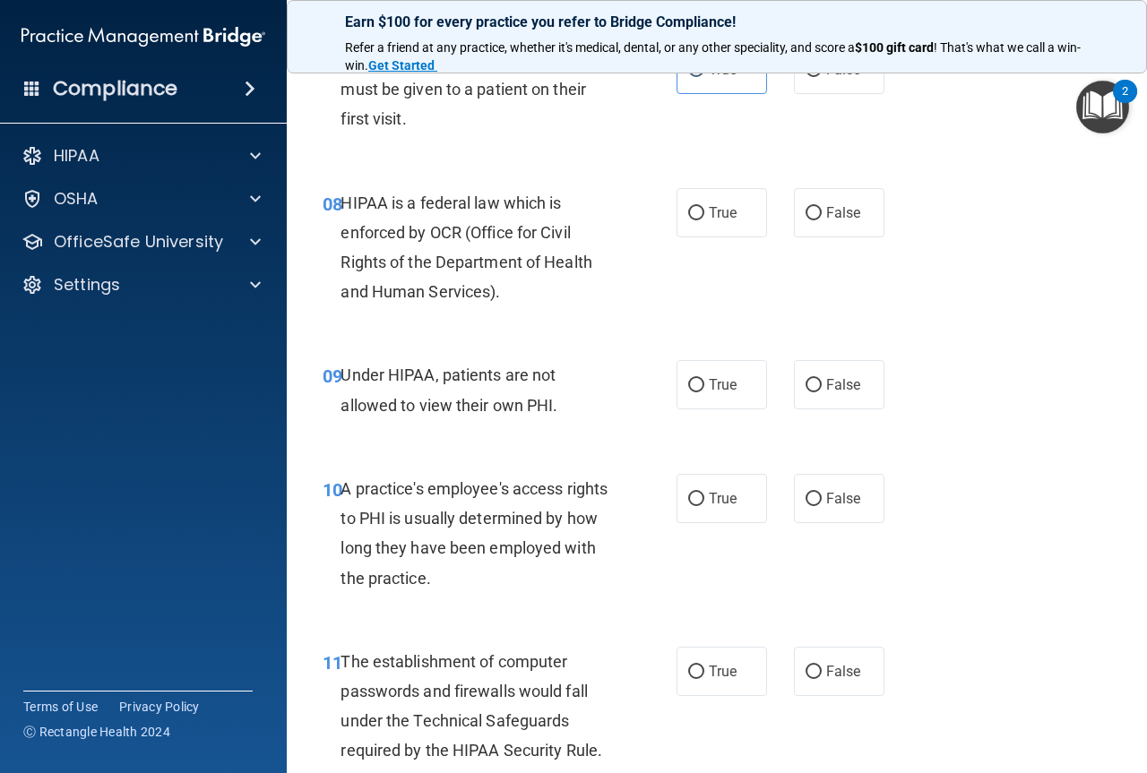
scroll to position [1344, 0]
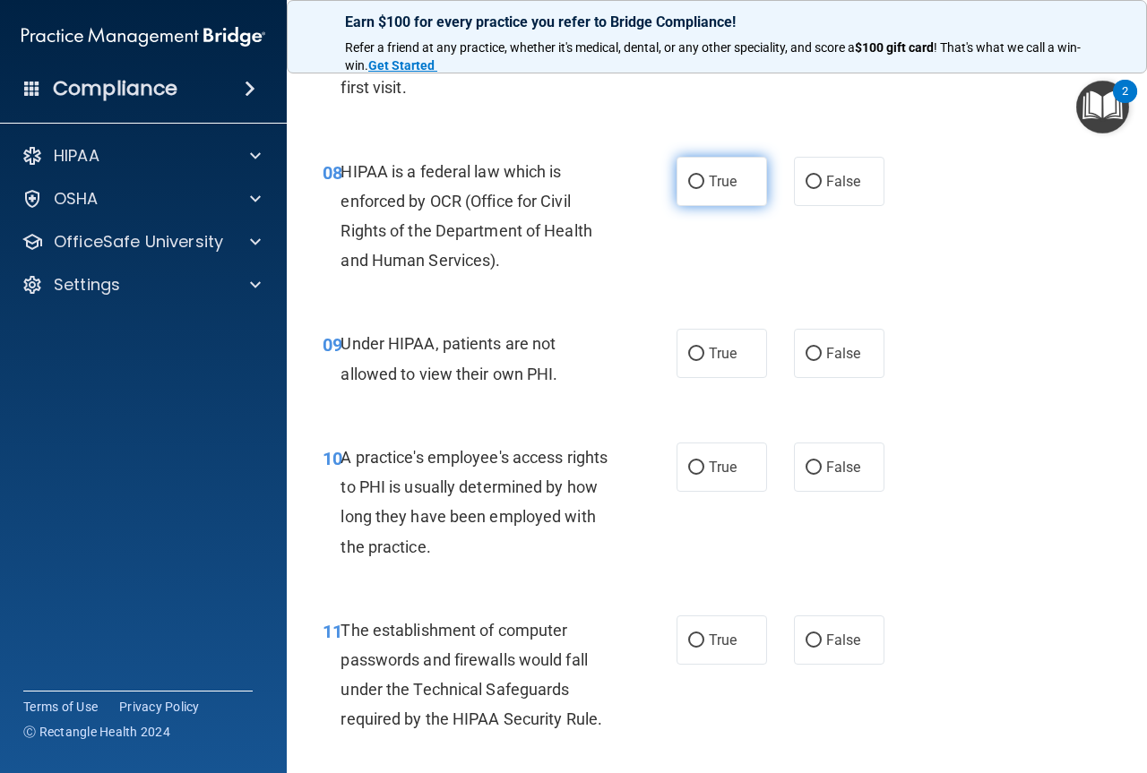
click at [709, 178] on span "True" at bounding box center [723, 181] width 28 height 17
click at [703, 178] on input "True" at bounding box center [696, 182] width 16 height 13
radio input "true"
click at [860, 340] on label "False" at bounding box center [839, 353] width 90 height 49
click at [822, 348] on input "False" at bounding box center [813, 354] width 16 height 13
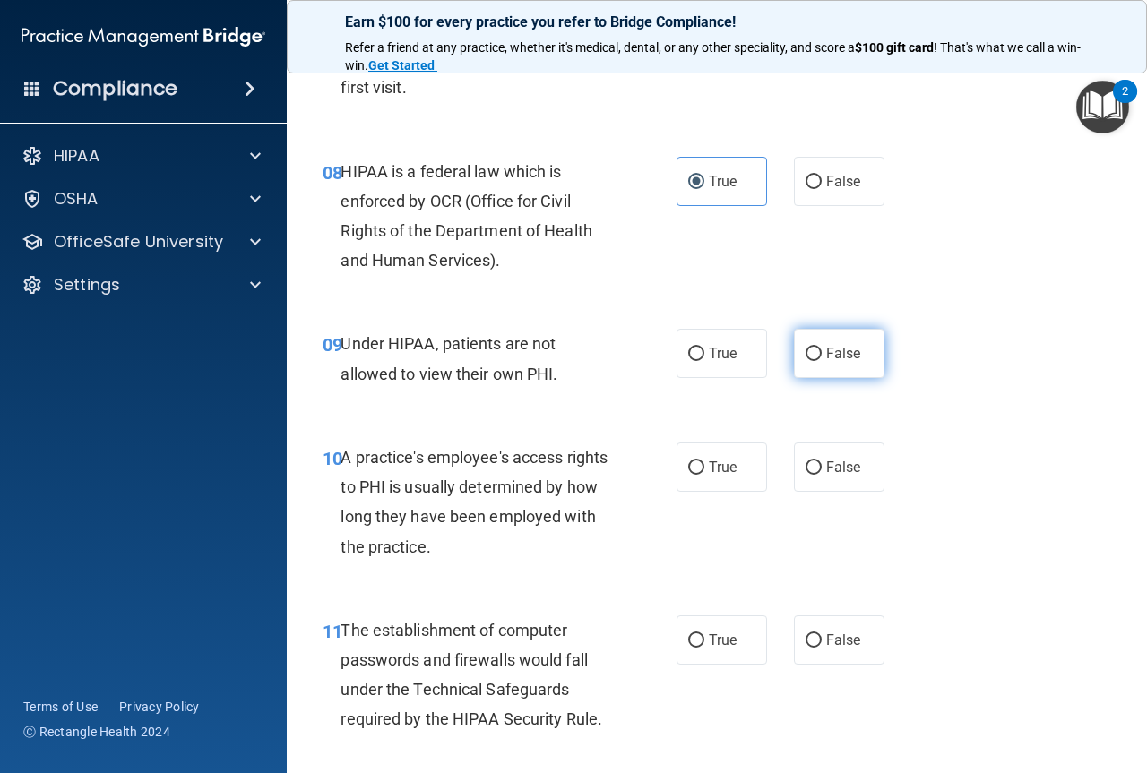
radio input "true"
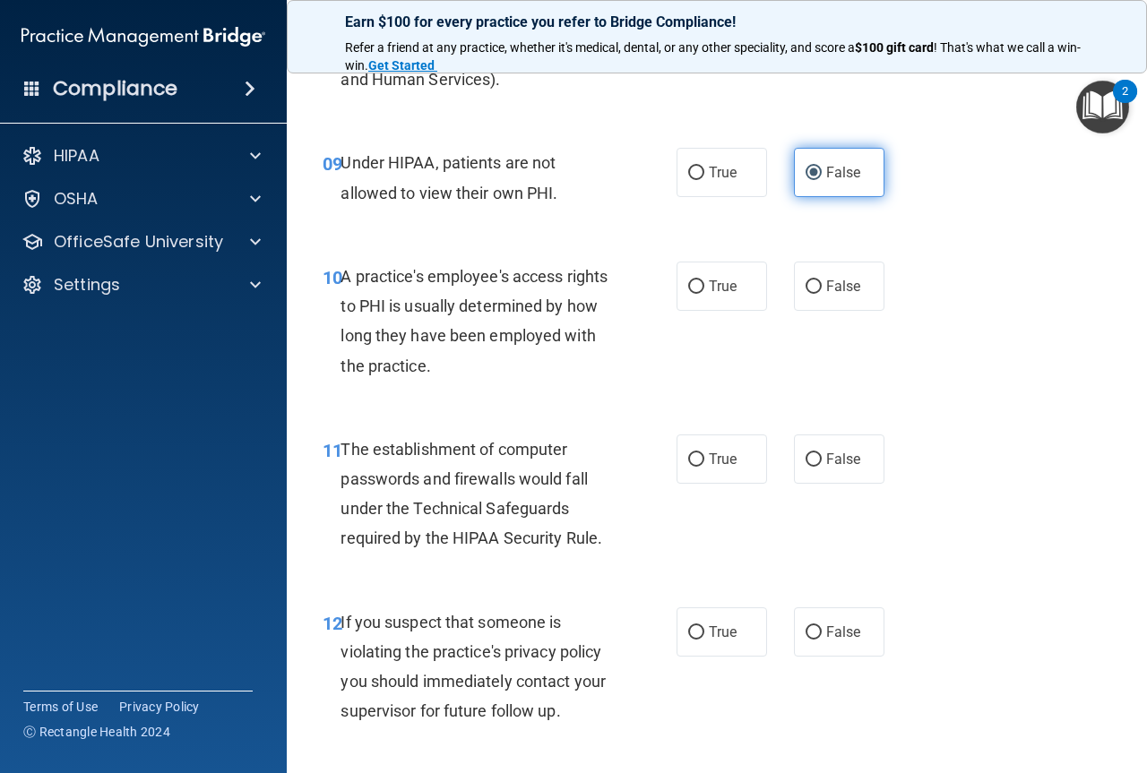
scroll to position [1613, 0]
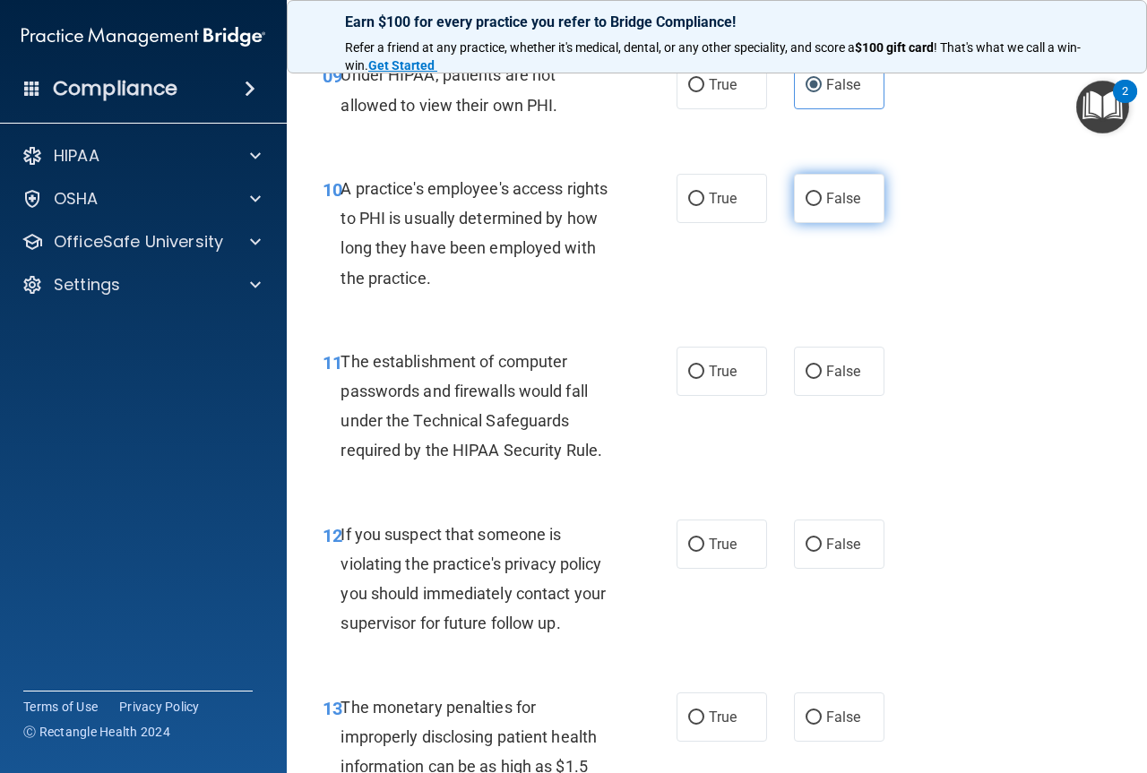
click at [858, 201] on label "False" at bounding box center [839, 198] width 90 height 49
click at [822, 201] on input "False" at bounding box center [813, 199] width 16 height 13
radio input "true"
click at [716, 375] on span "True" at bounding box center [723, 371] width 28 height 17
click at [704, 375] on input "True" at bounding box center [696, 372] width 16 height 13
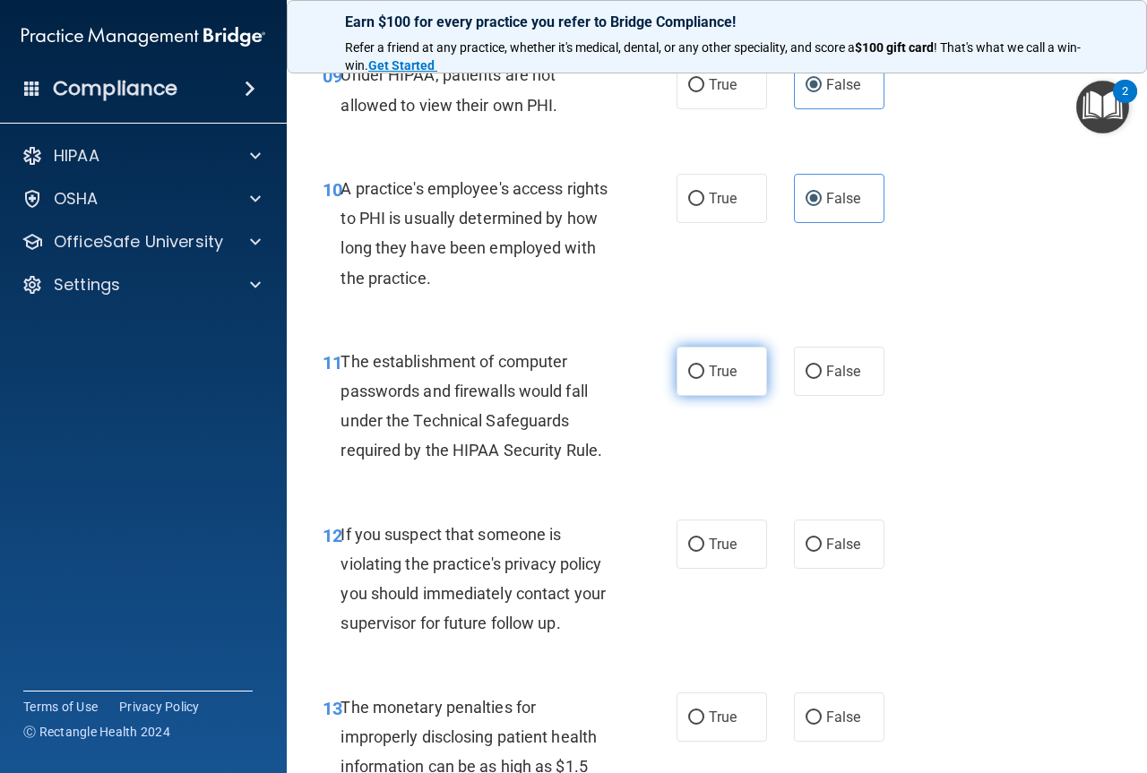
radio input "true"
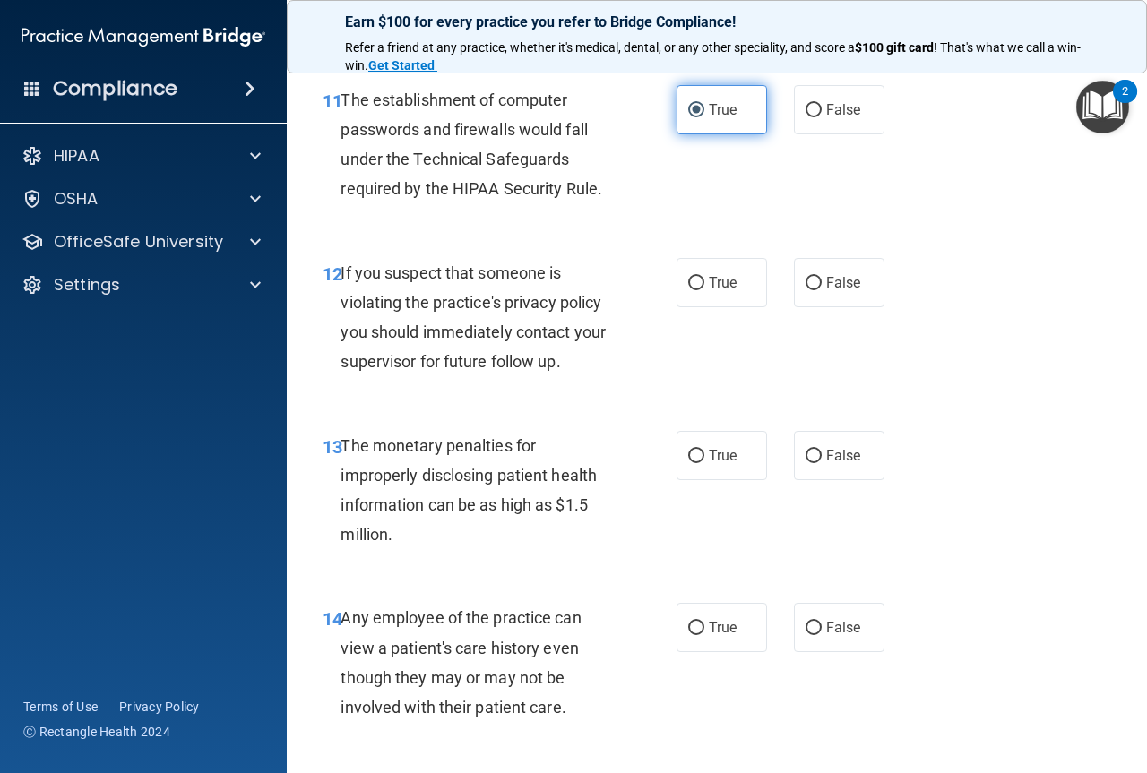
scroll to position [1881, 0]
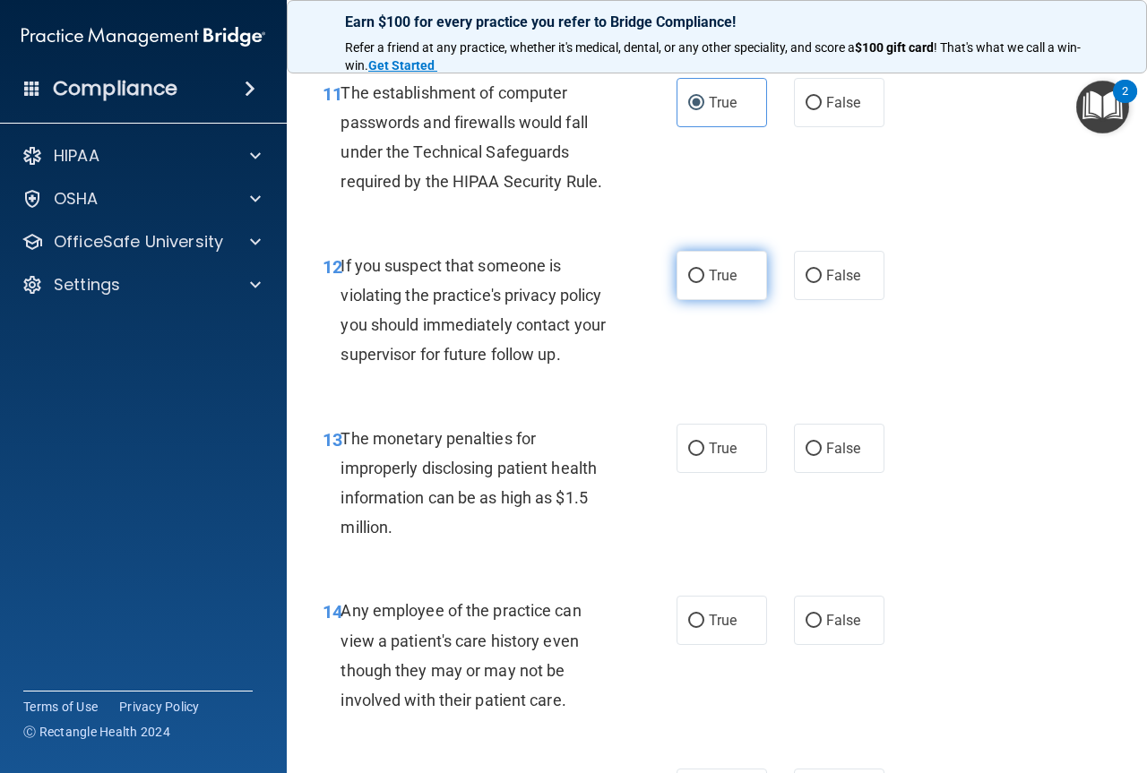
click at [710, 299] on label "True" at bounding box center [721, 275] width 90 height 49
click at [704, 283] on input "True" at bounding box center [696, 276] width 16 height 13
radio input "true"
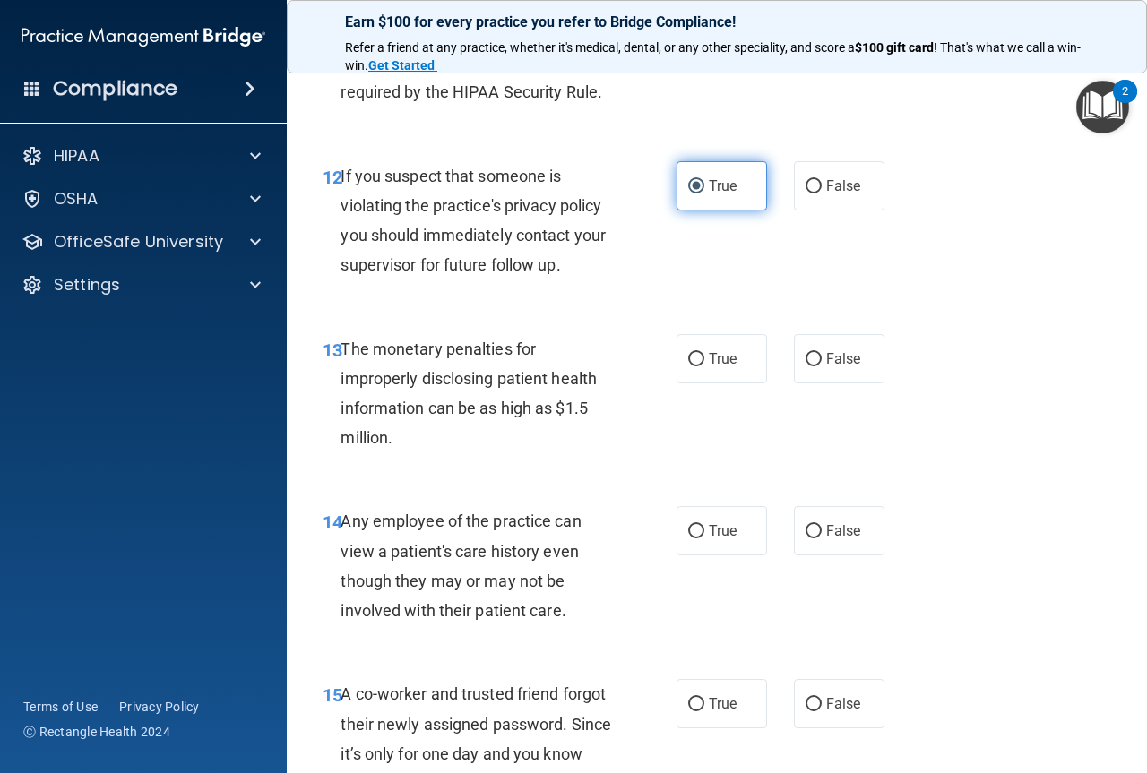
scroll to position [2060, 0]
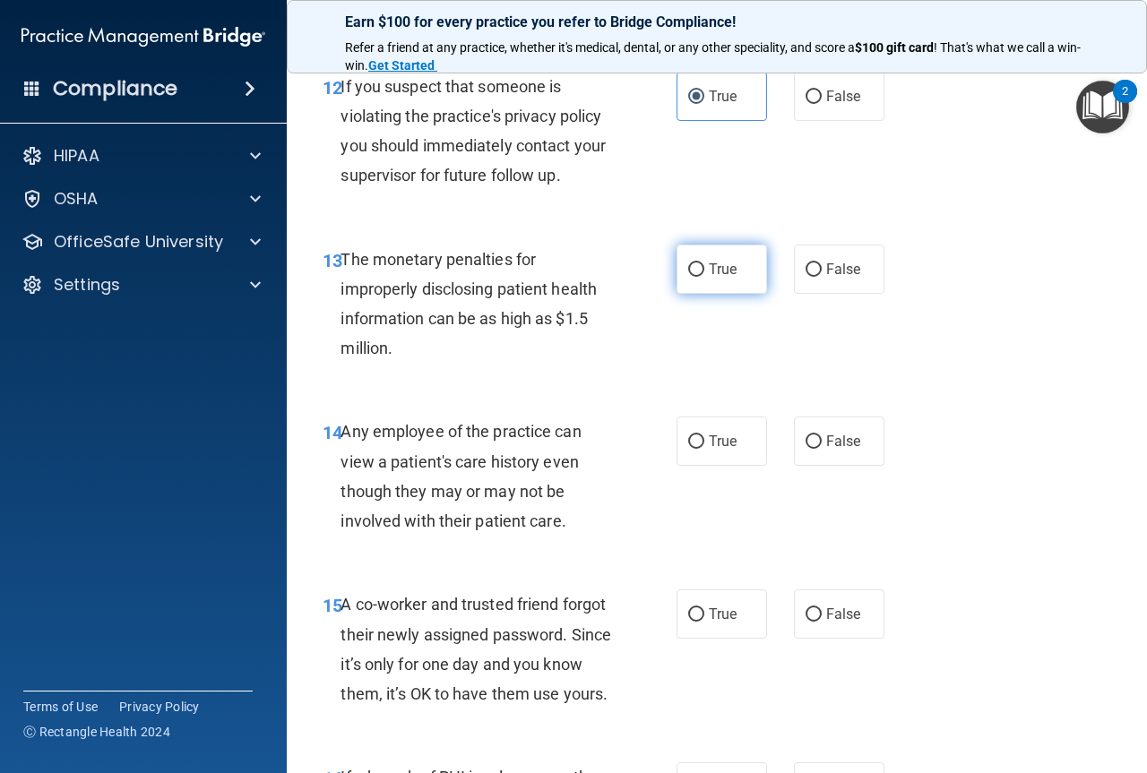
click at [696, 270] on input "True" at bounding box center [696, 269] width 16 height 13
radio input "true"
click at [819, 452] on label "False" at bounding box center [839, 441] width 90 height 49
click at [819, 449] on input "False" at bounding box center [813, 441] width 16 height 13
radio input "true"
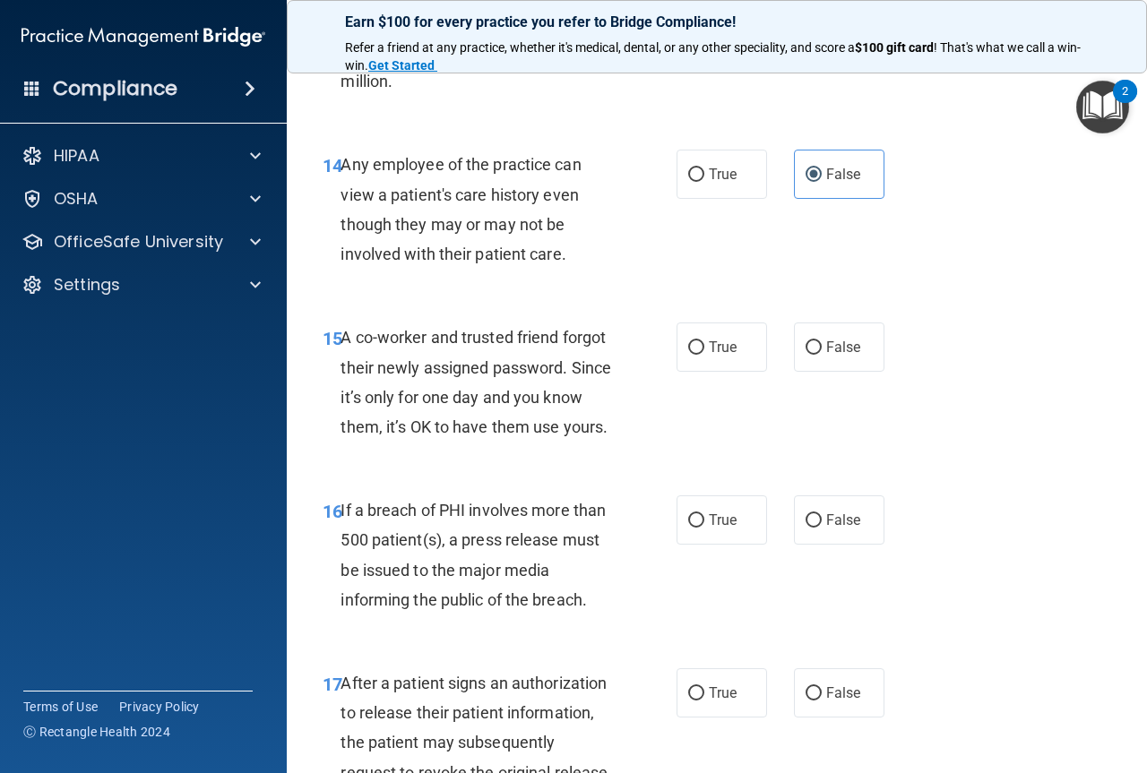
scroll to position [2329, 0]
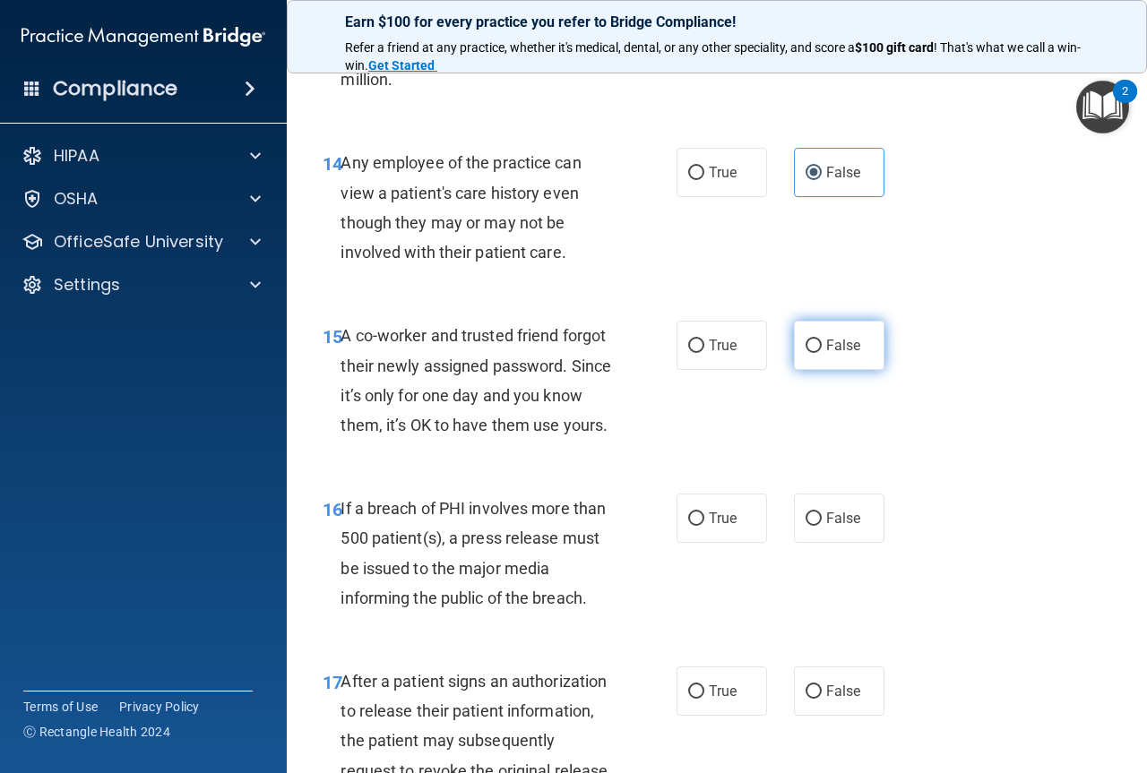
click at [822, 330] on label "False" at bounding box center [839, 345] width 90 height 49
click at [822, 340] on input "False" at bounding box center [813, 346] width 16 height 13
radio input "true"
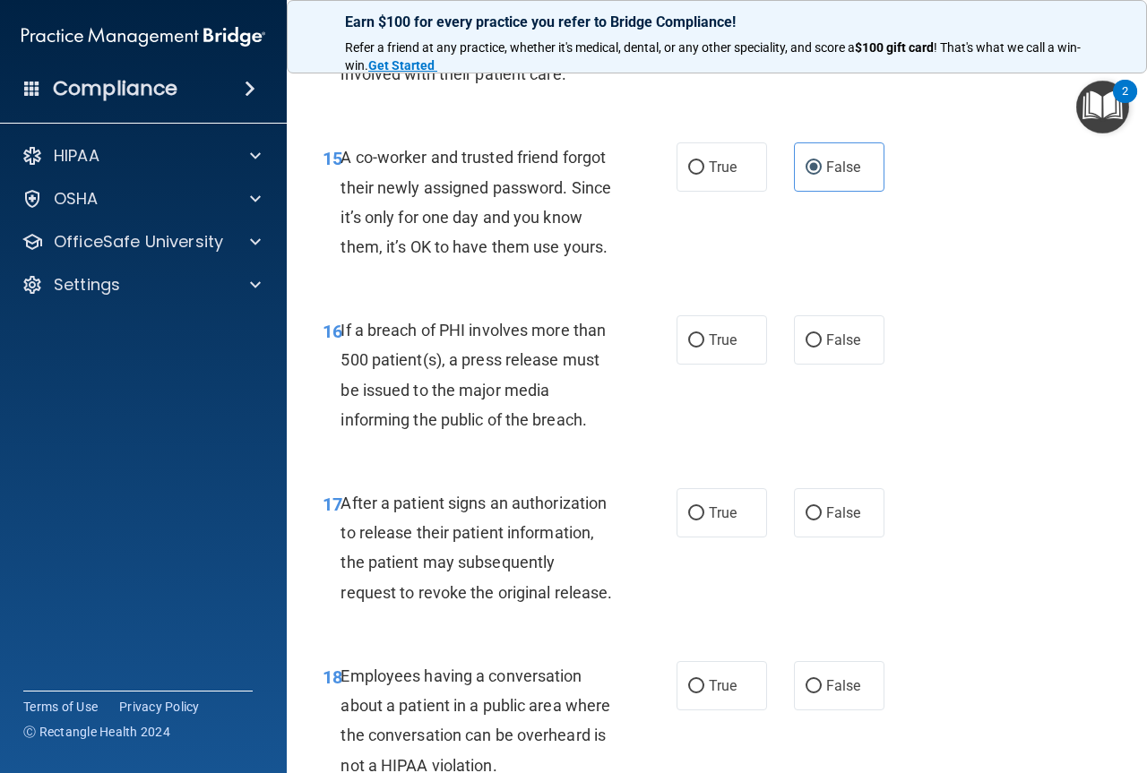
scroll to position [2508, 0]
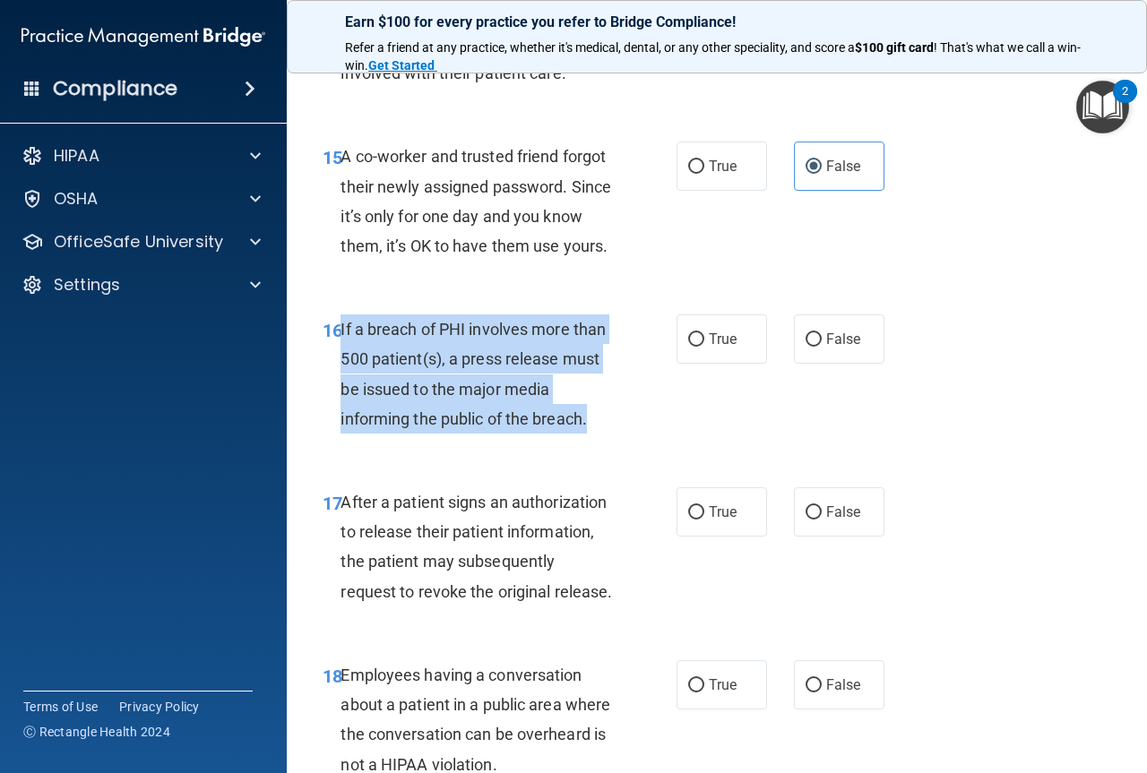
drag, startPoint x: 595, startPoint y: 450, endPoint x: 340, endPoint y: 354, distance: 271.9
click at [340, 354] on div "If a breach of PHI involves more than 500 patient(s), a press release must be i…" at bounding box center [483, 373] width 286 height 119
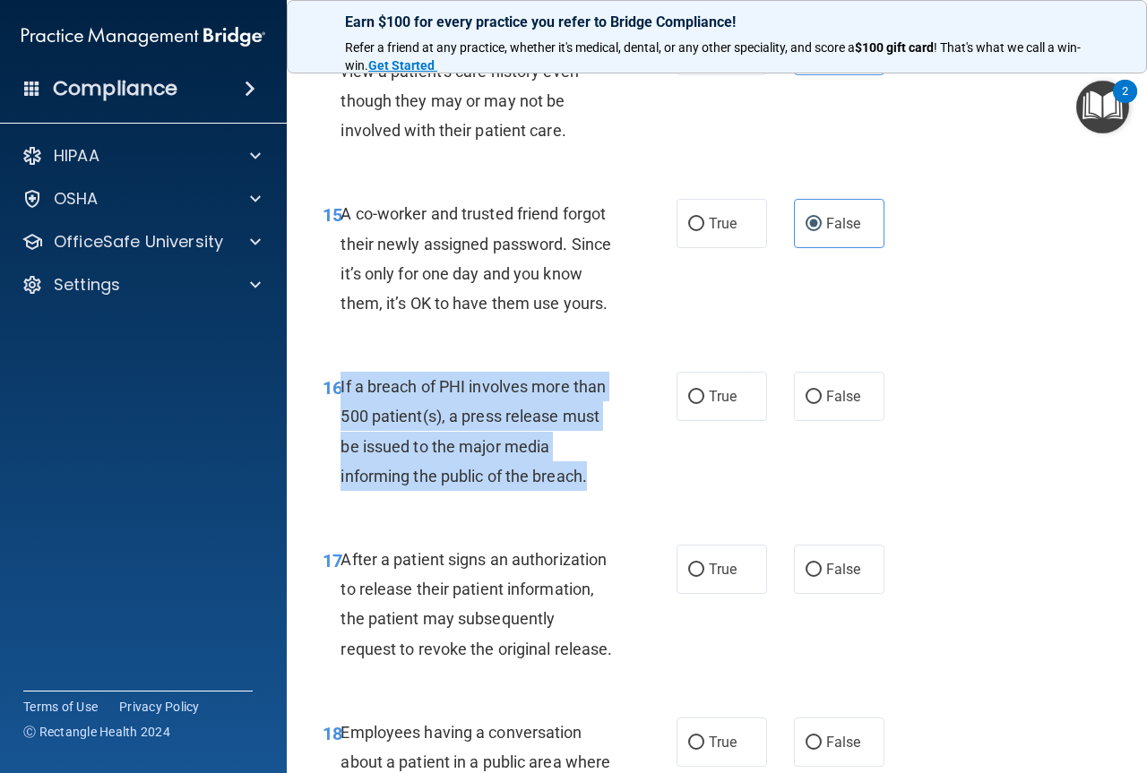
scroll to position [2419, 0]
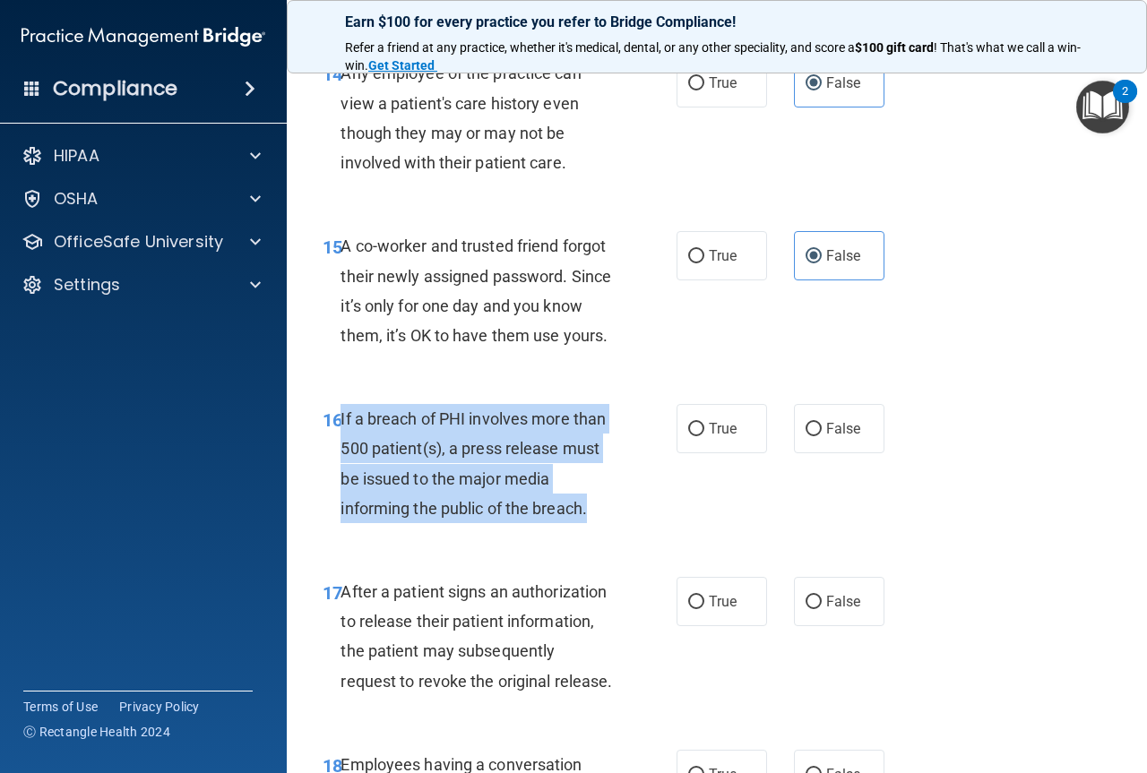
copy span "If a breach of PHI involves more than 500 patient(s), a press release must be i…"
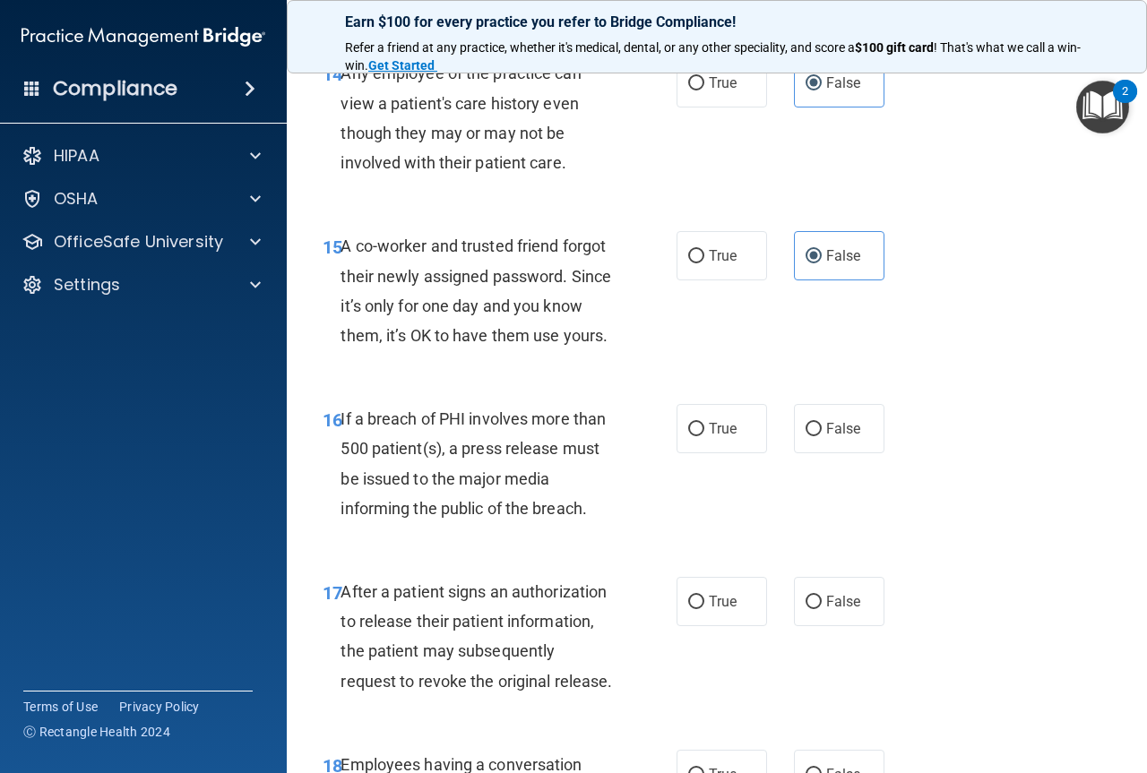
click at [626, 555] on div "16 If a breach of PHI involves more than 500 patient(s), a press release must b…" at bounding box center [716, 468] width 815 height 173
click at [714, 453] on label "True" at bounding box center [721, 428] width 90 height 49
click at [704, 436] on input "True" at bounding box center [696, 429] width 16 height 13
radio input "true"
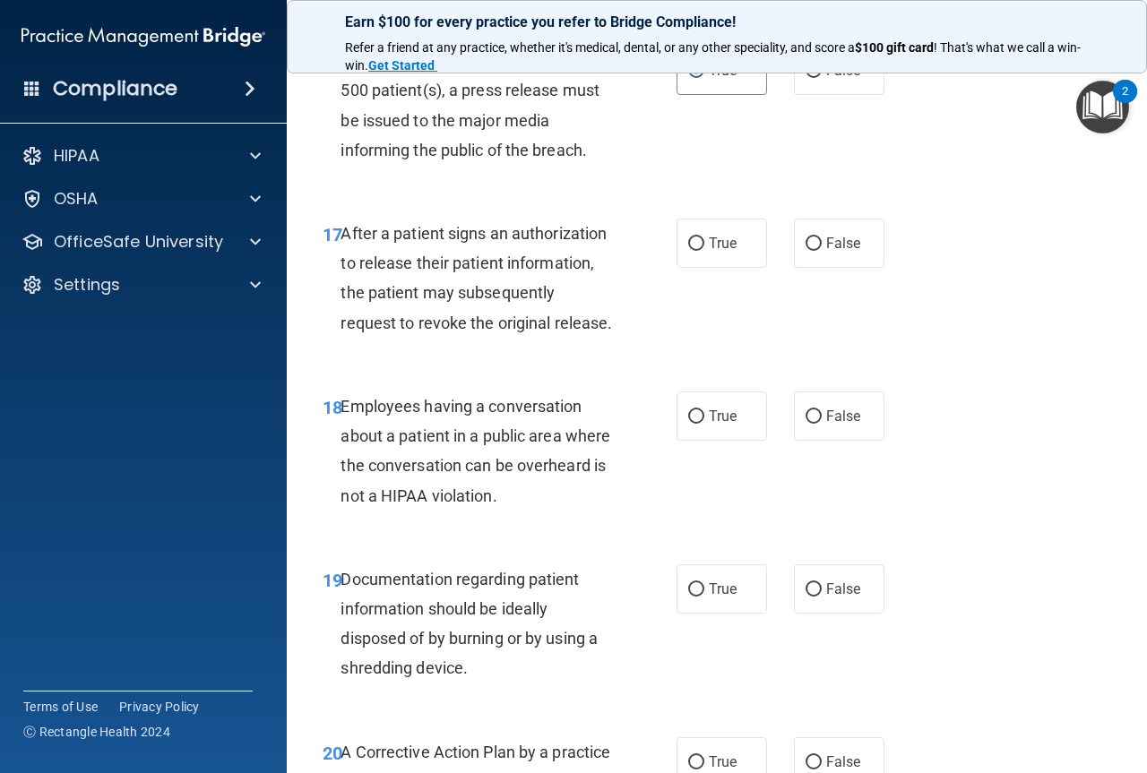
scroll to position [2867, 0]
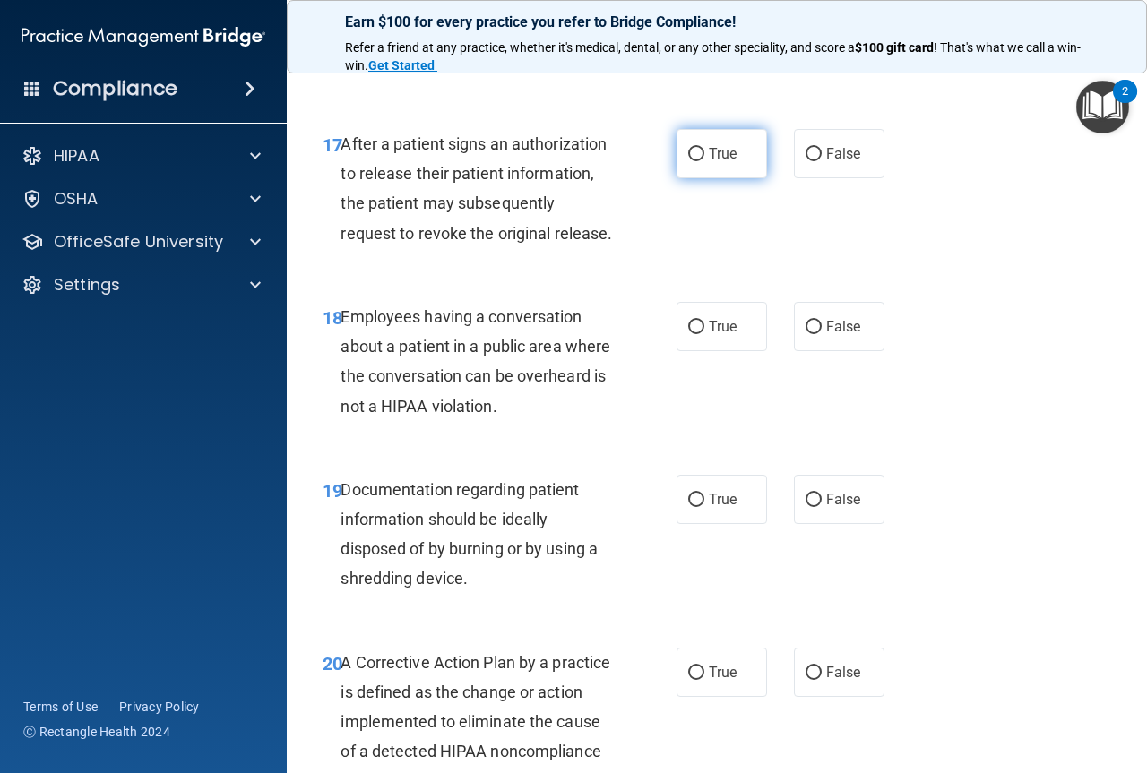
click at [721, 172] on label "True" at bounding box center [721, 153] width 90 height 49
click at [704, 161] on input "True" at bounding box center [696, 154] width 16 height 13
radio input "true"
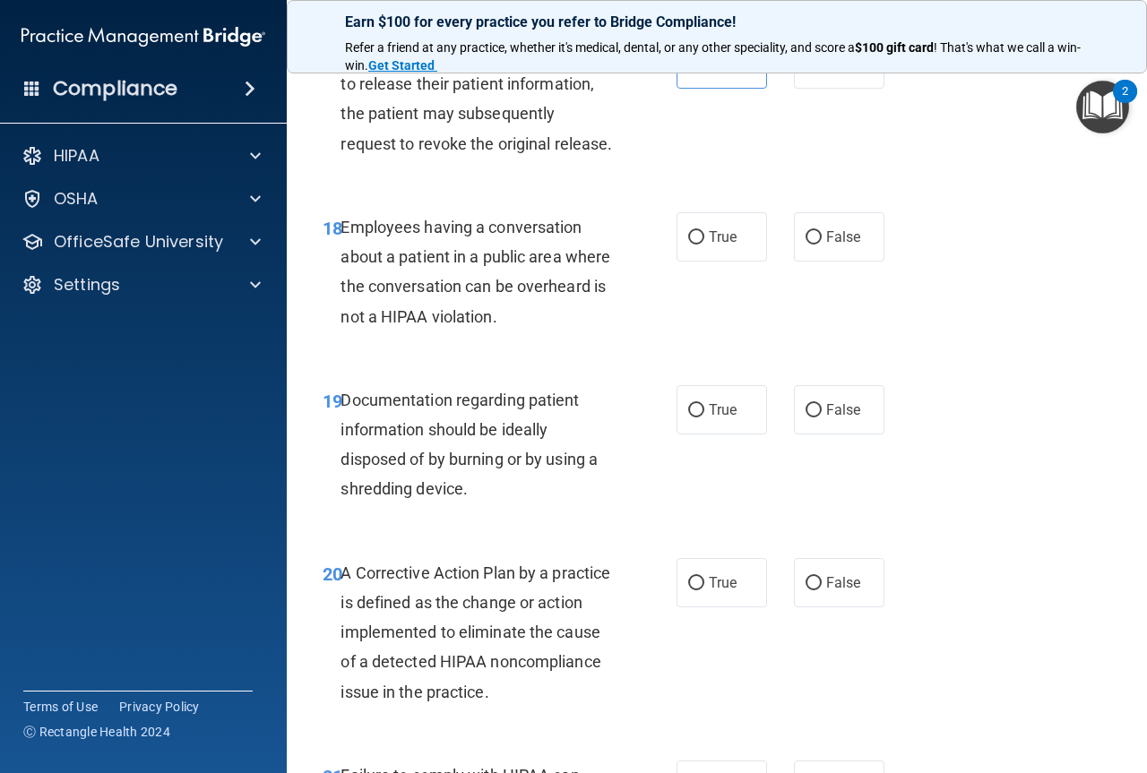
scroll to position [3046, 0]
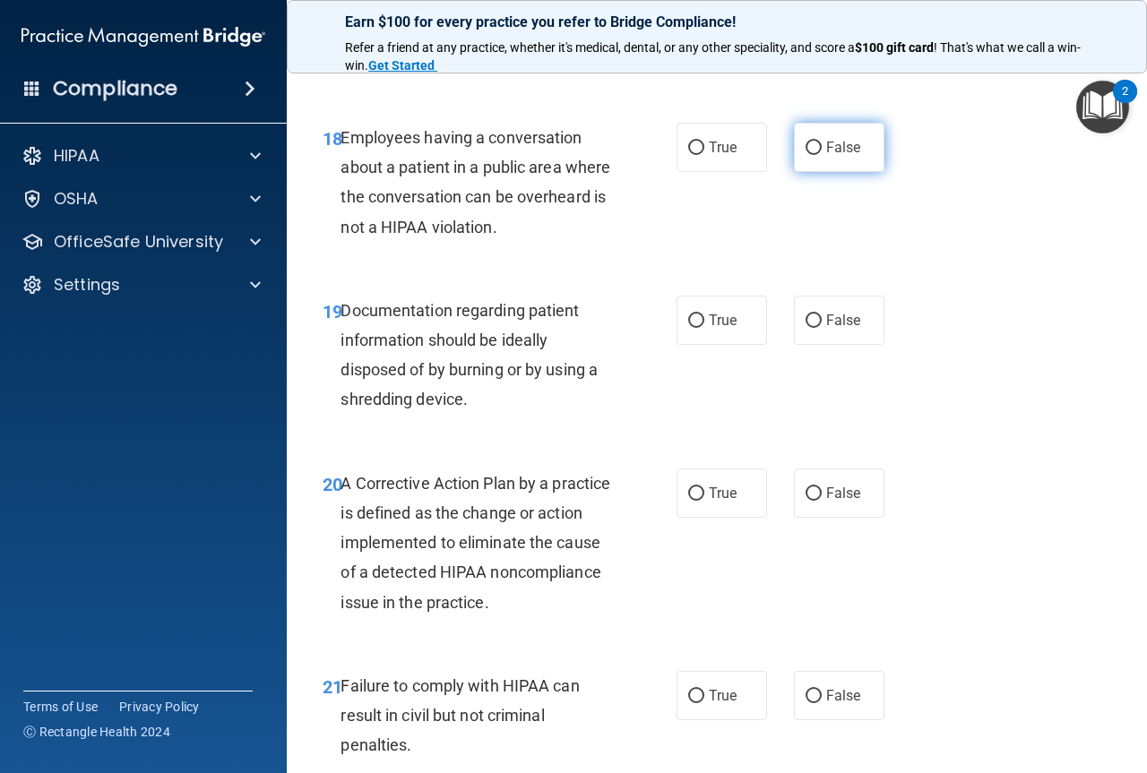
click at [819, 172] on label "False" at bounding box center [839, 147] width 90 height 49
click at [819, 155] on input "False" at bounding box center [813, 148] width 16 height 13
radio input "true"
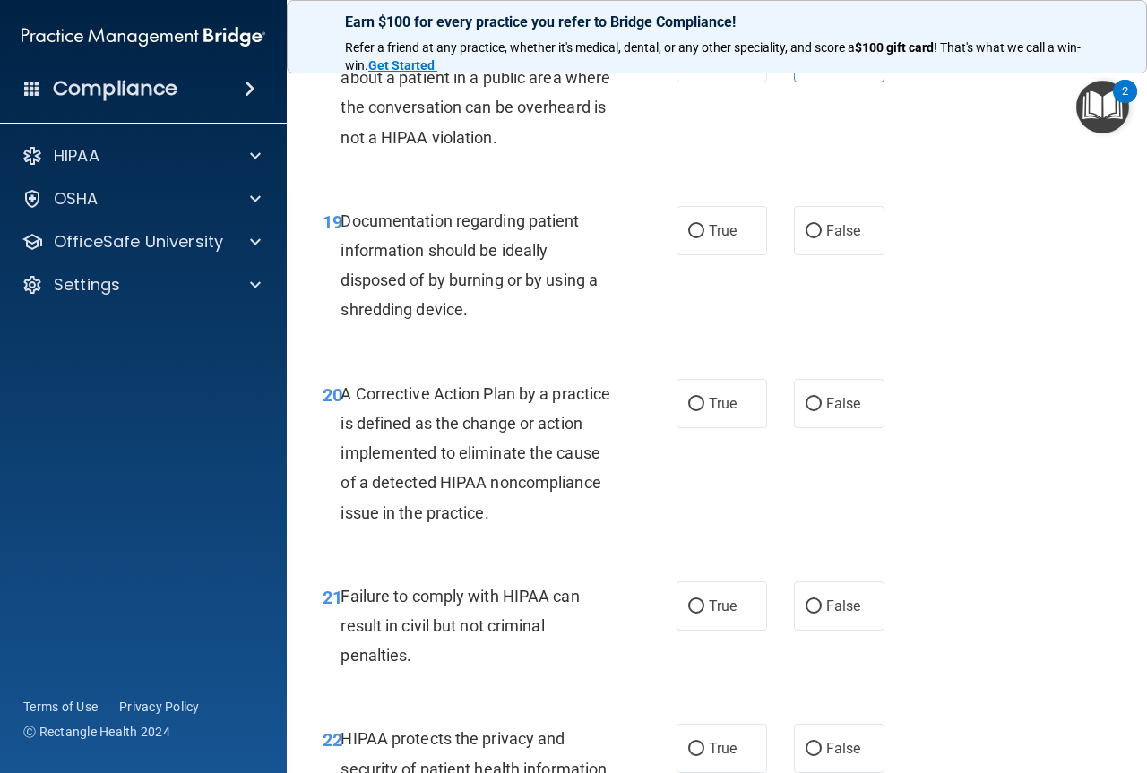
scroll to position [3225, 0]
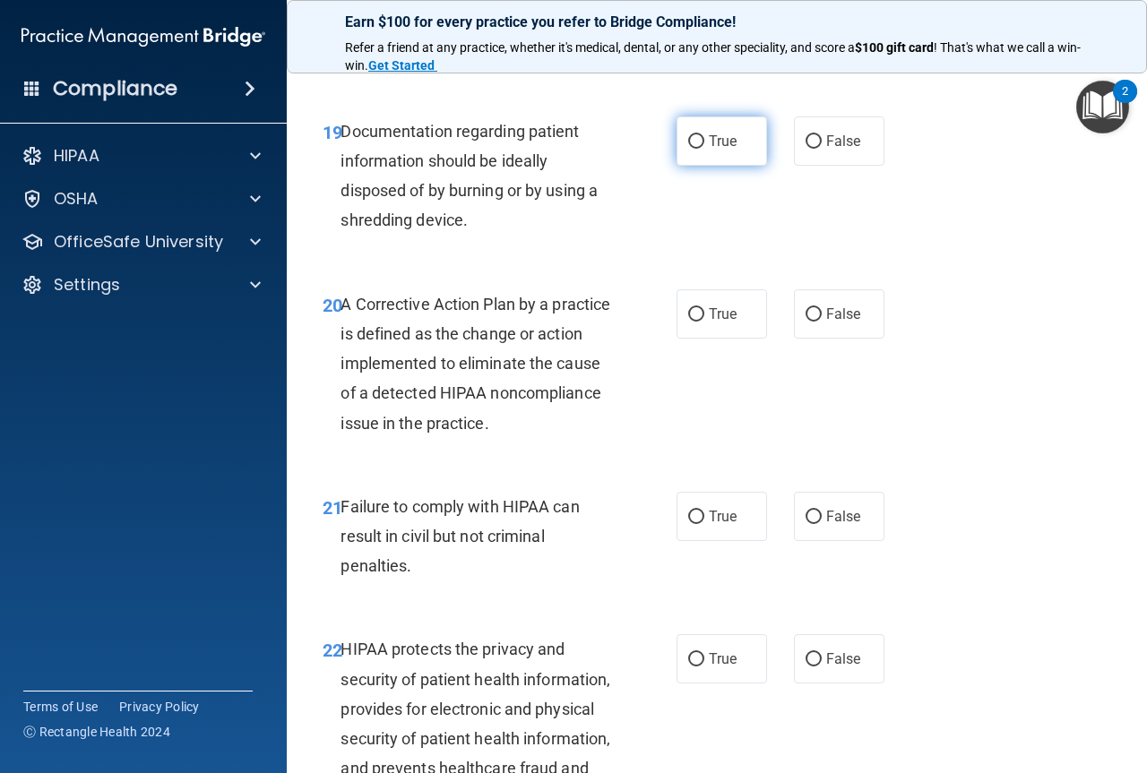
click at [707, 166] on label "True" at bounding box center [721, 140] width 90 height 49
click at [704, 149] on input "True" at bounding box center [696, 141] width 16 height 13
radio input "true"
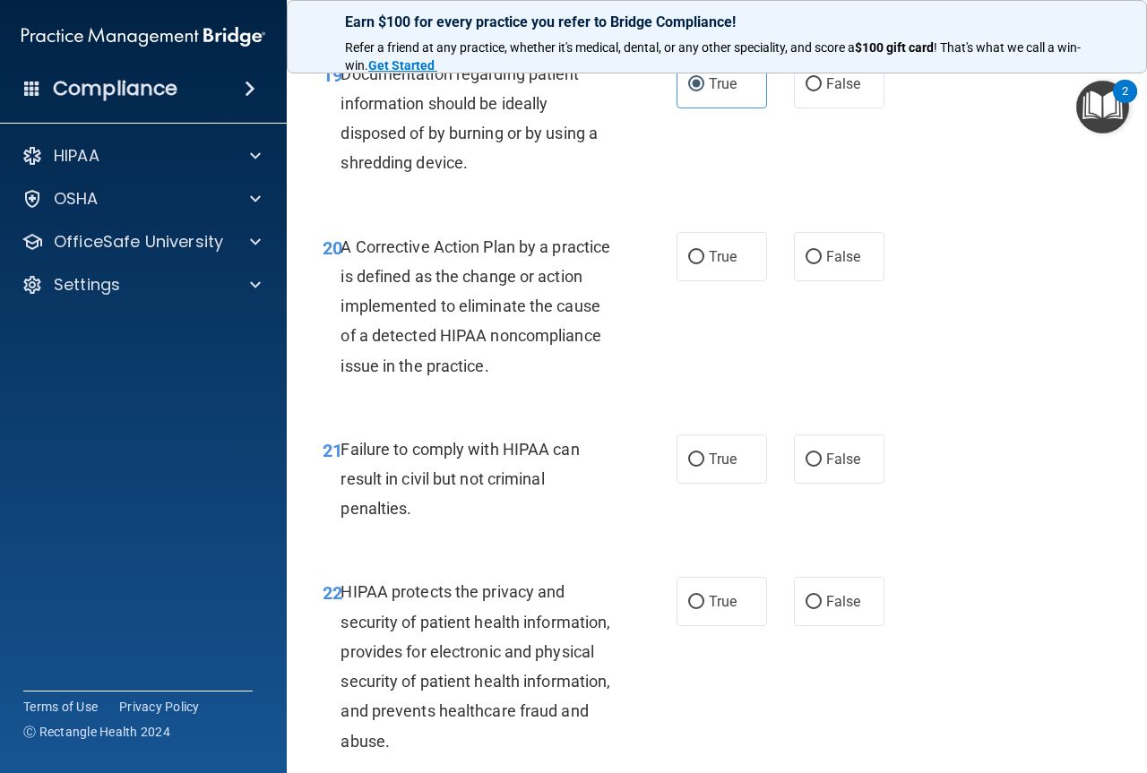
scroll to position [3315, 0]
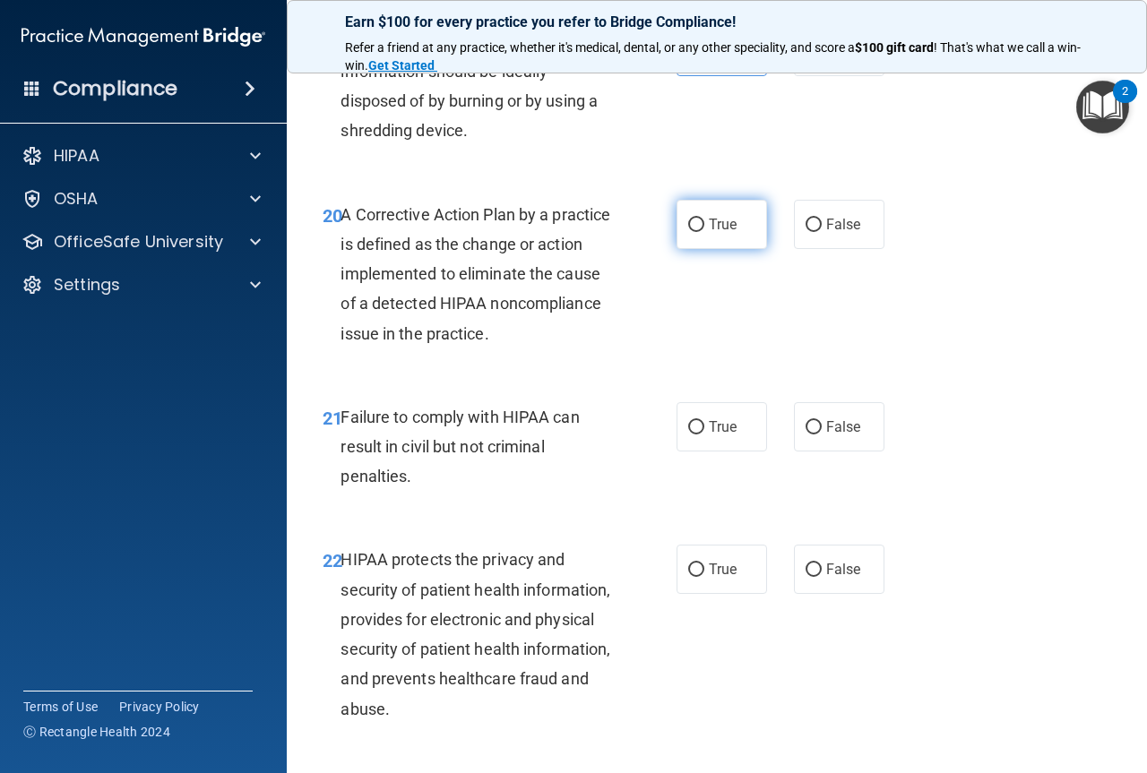
click at [729, 249] on label "True" at bounding box center [721, 224] width 90 height 49
click at [704, 232] on input "True" at bounding box center [696, 225] width 16 height 13
radio input "true"
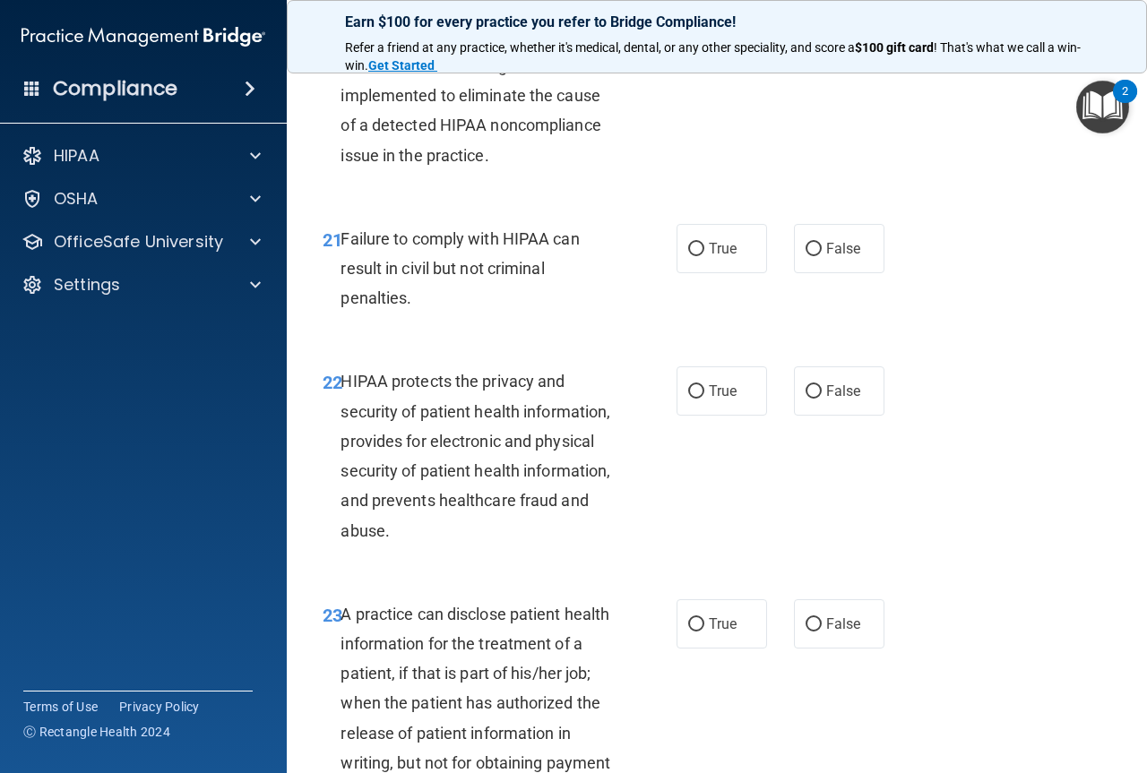
scroll to position [3494, 0]
click at [697, 272] on label "True" at bounding box center [721, 247] width 90 height 49
click at [697, 255] on input "True" at bounding box center [696, 248] width 16 height 13
radio input "true"
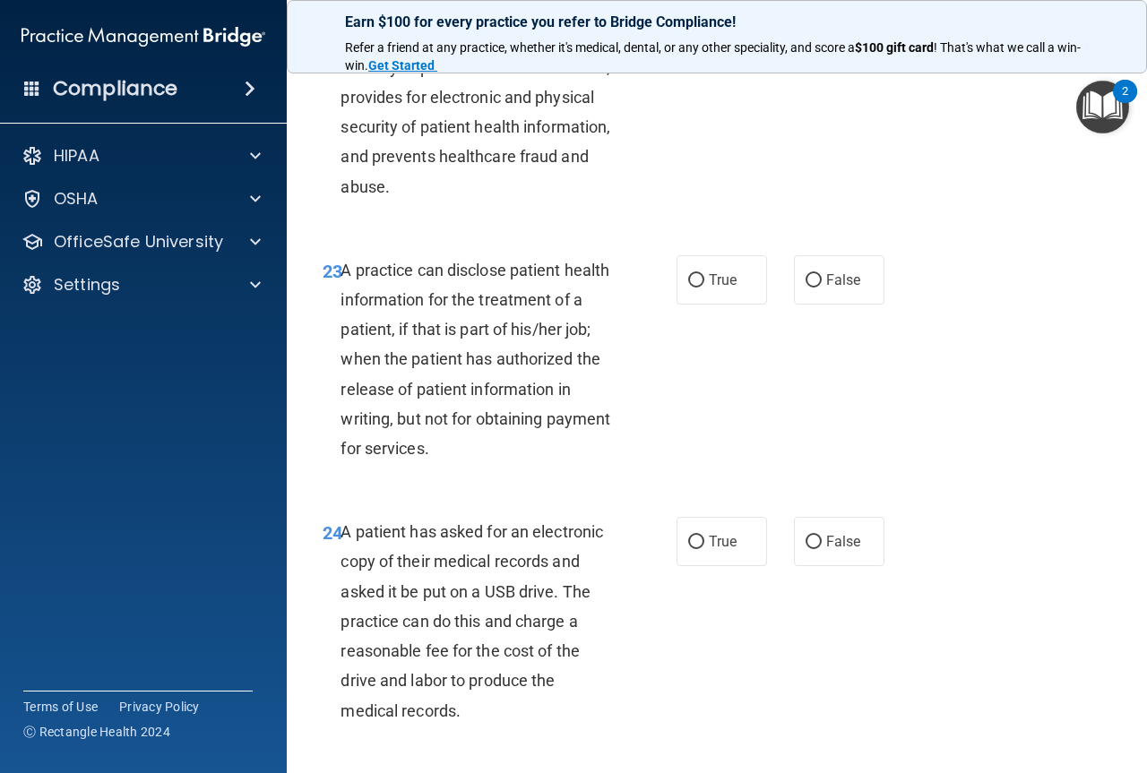
scroll to position [3780, 0]
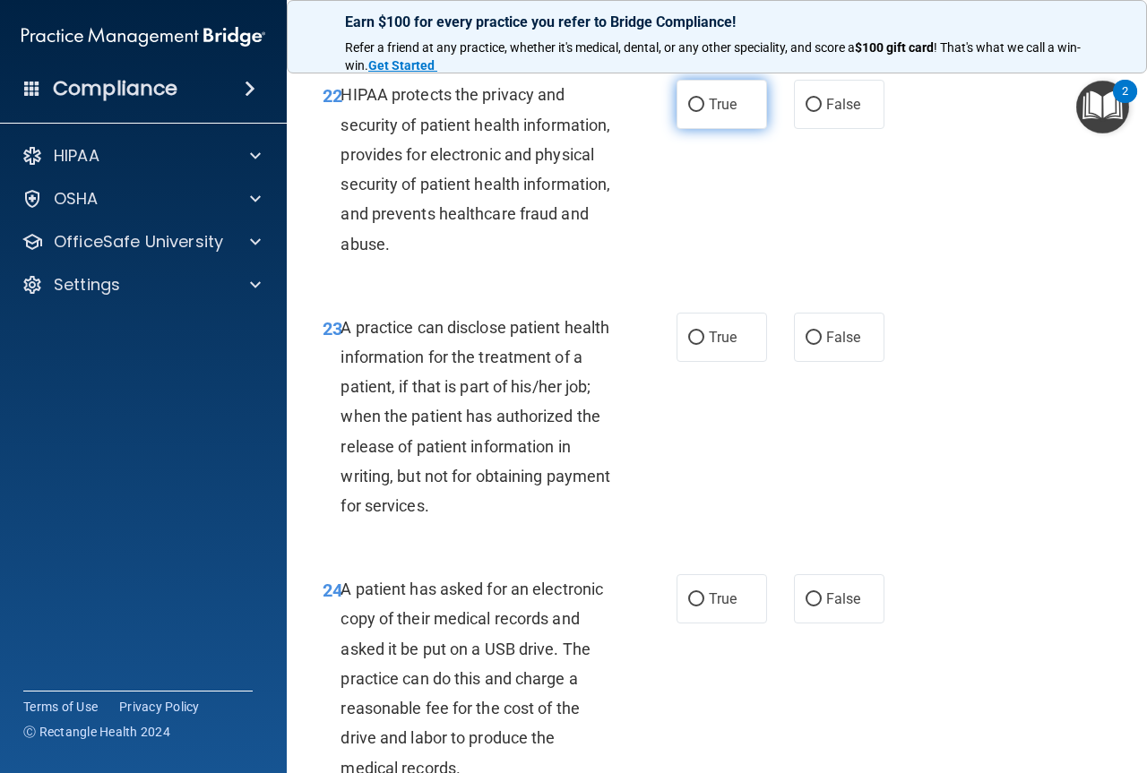
click at [713, 113] on span "True" at bounding box center [723, 104] width 28 height 17
click at [704, 112] on input "True" at bounding box center [696, 105] width 16 height 13
radio input "true"
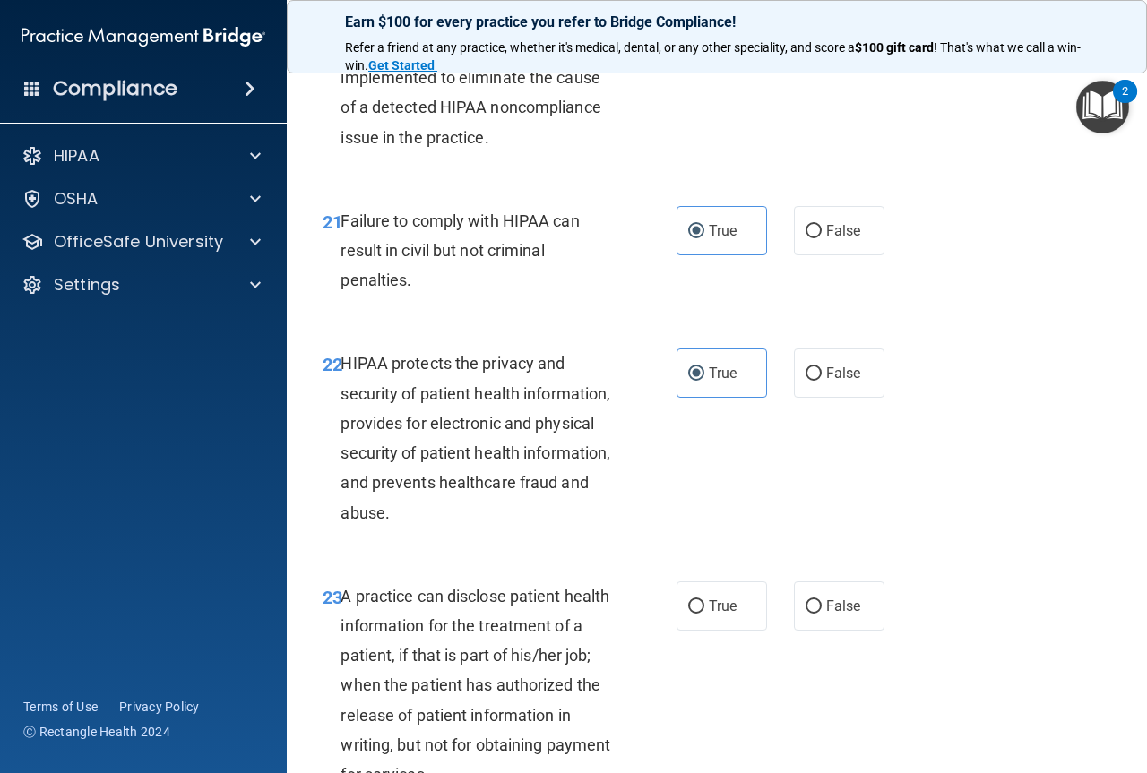
scroll to position [3869, 0]
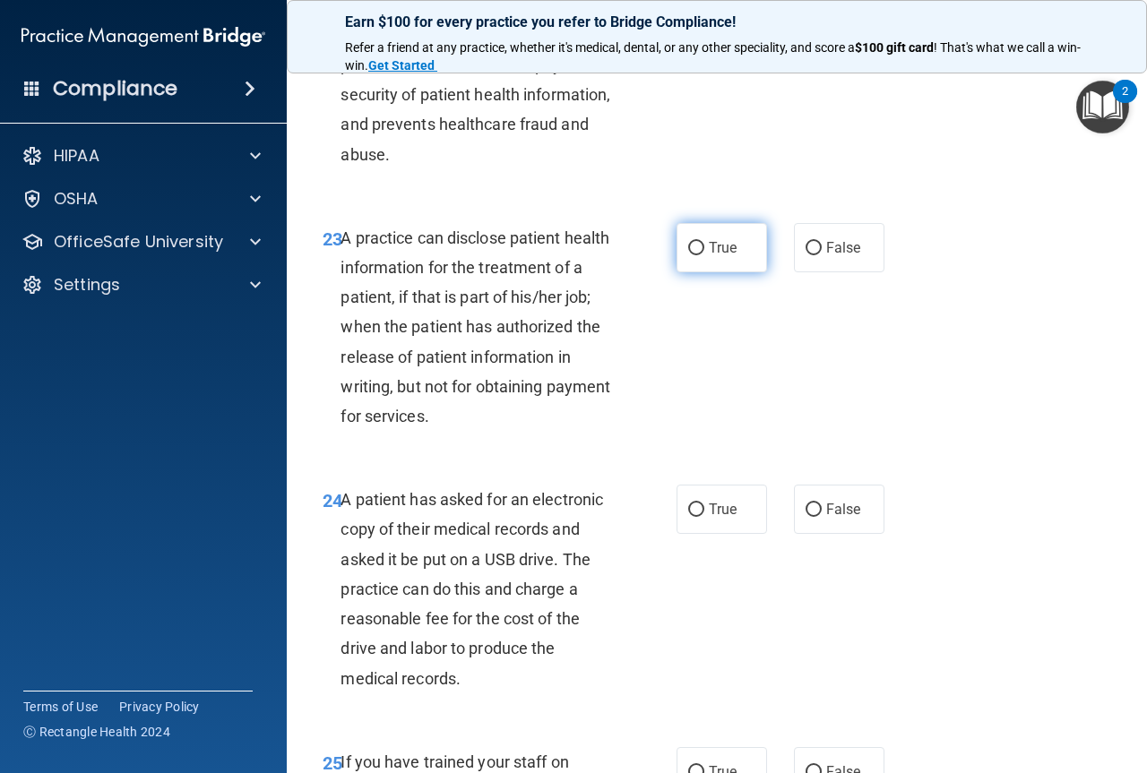
click at [726, 256] on span "True" at bounding box center [723, 247] width 28 height 17
click at [704, 255] on input "True" at bounding box center [696, 248] width 16 height 13
radio input "true"
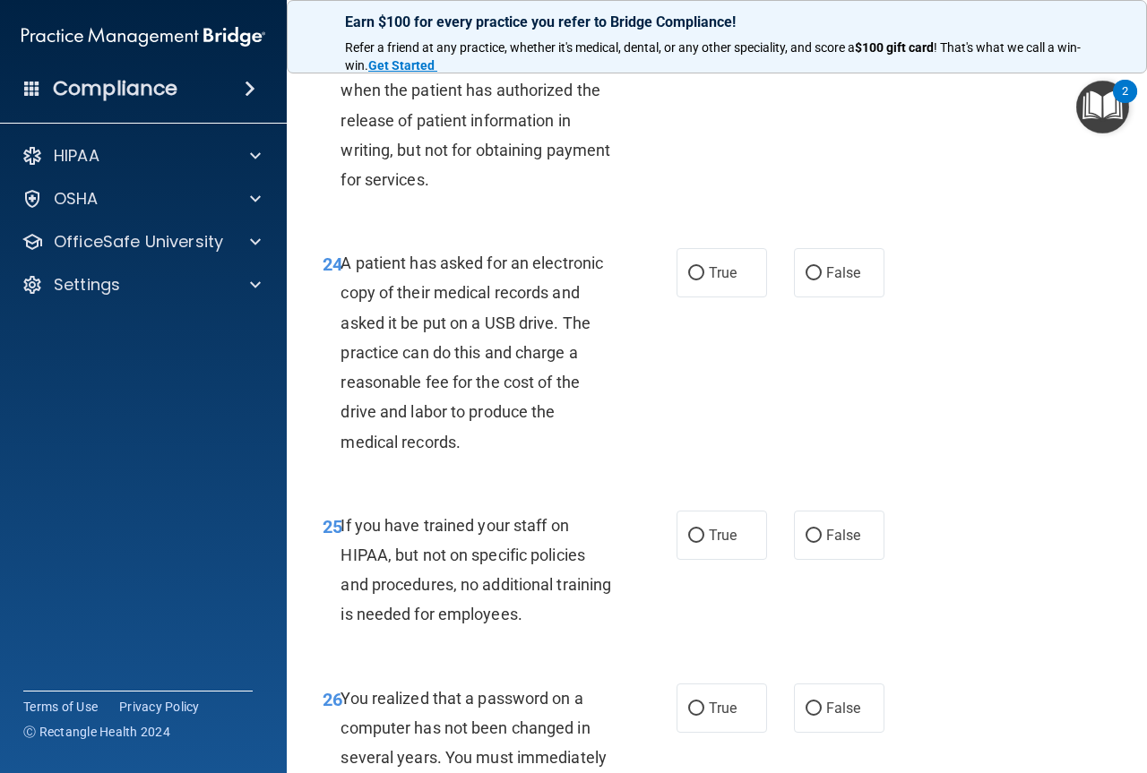
scroll to position [4138, 0]
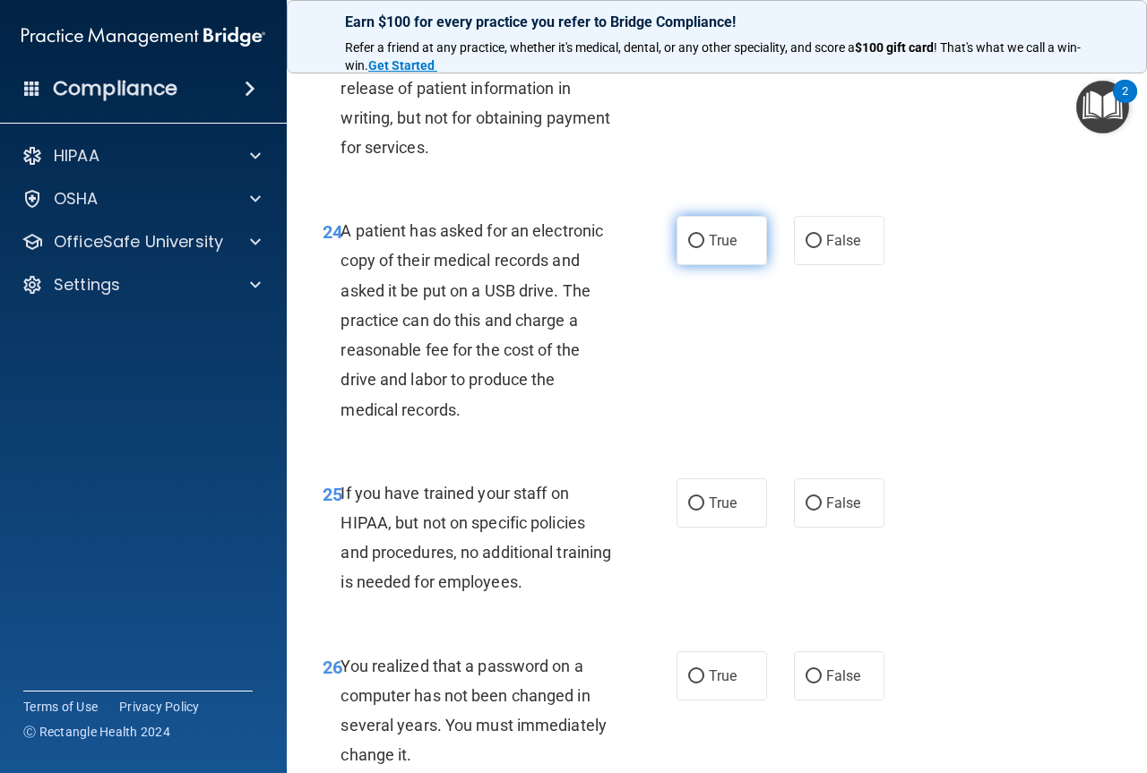
click at [719, 265] on label "True" at bounding box center [721, 240] width 90 height 49
click at [704, 248] on input "True" at bounding box center [696, 241] width 16 height 13
radio input "true"
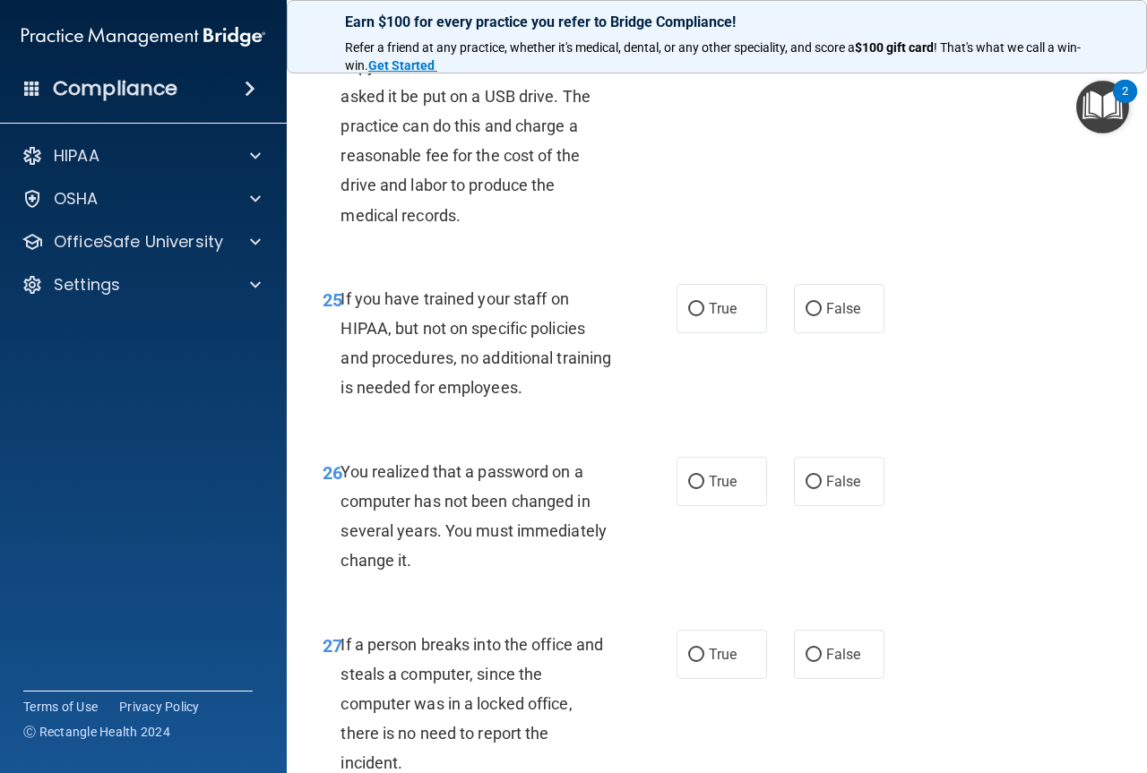
scroll to position [4407, 0]
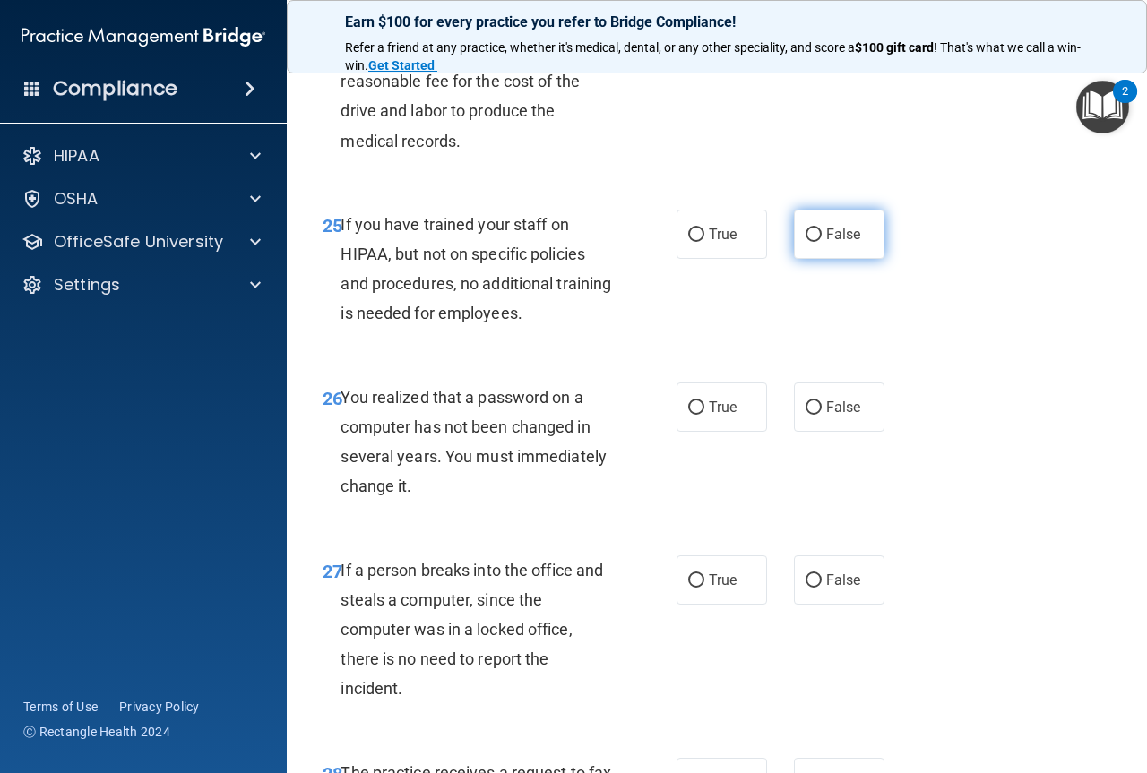
click at [805, 242] on input "False" at bounding box center [813, 234] width 16 height 13
radio input "true"
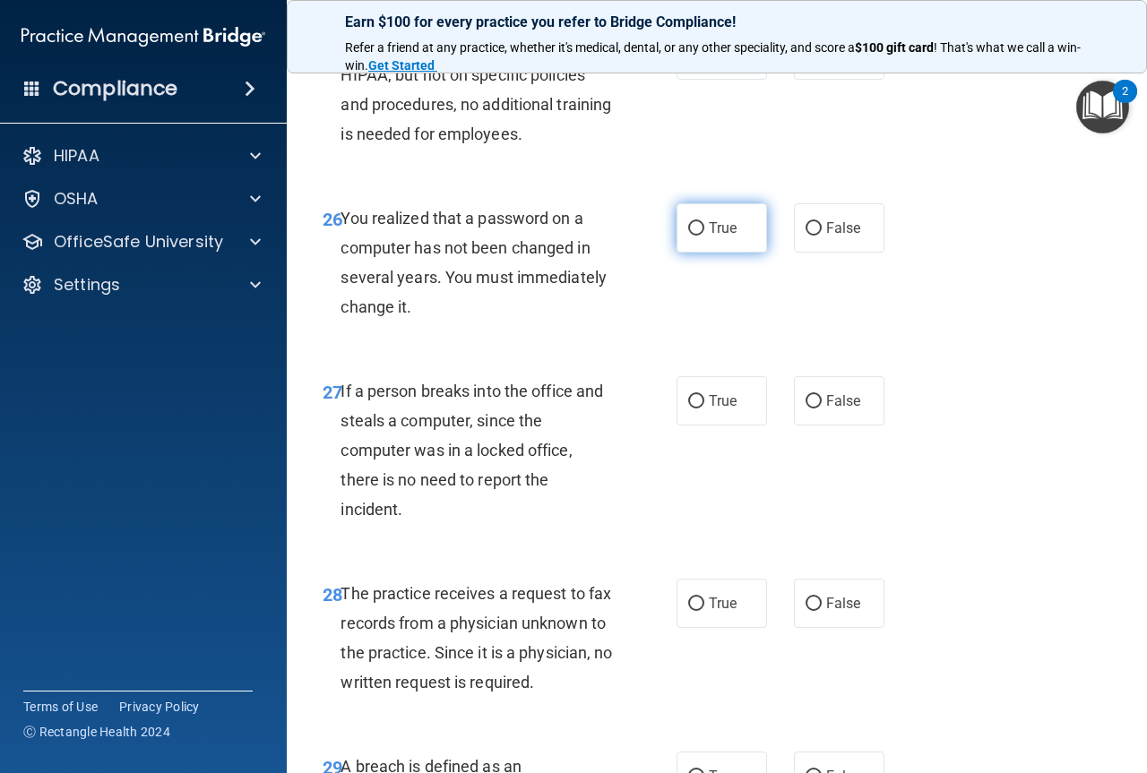
click at [710, 237] on span "True" at bounding box center [723, 227] width 28 height 17
click at [704, 236] on input "True" at bounding box center [696, 228] width 16 height 13
radio input "true"
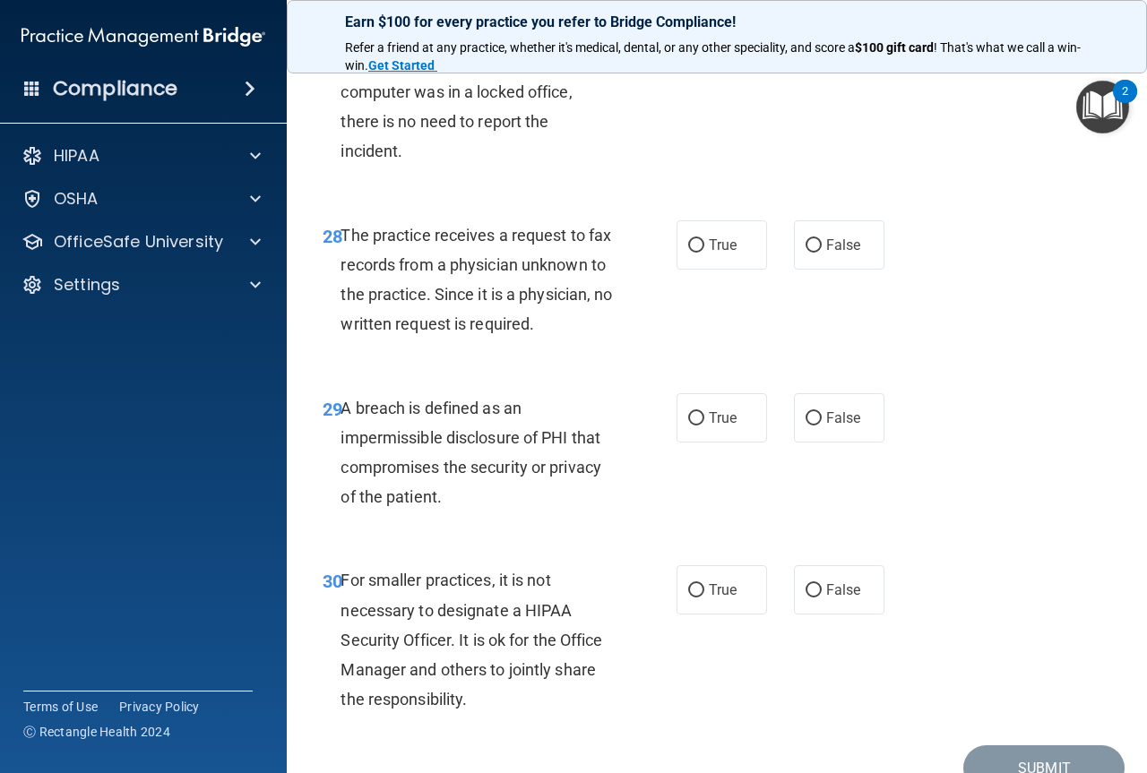
scroll to position [4765, 0]
